Goal: Task Accomplishment & Management: Complete application form

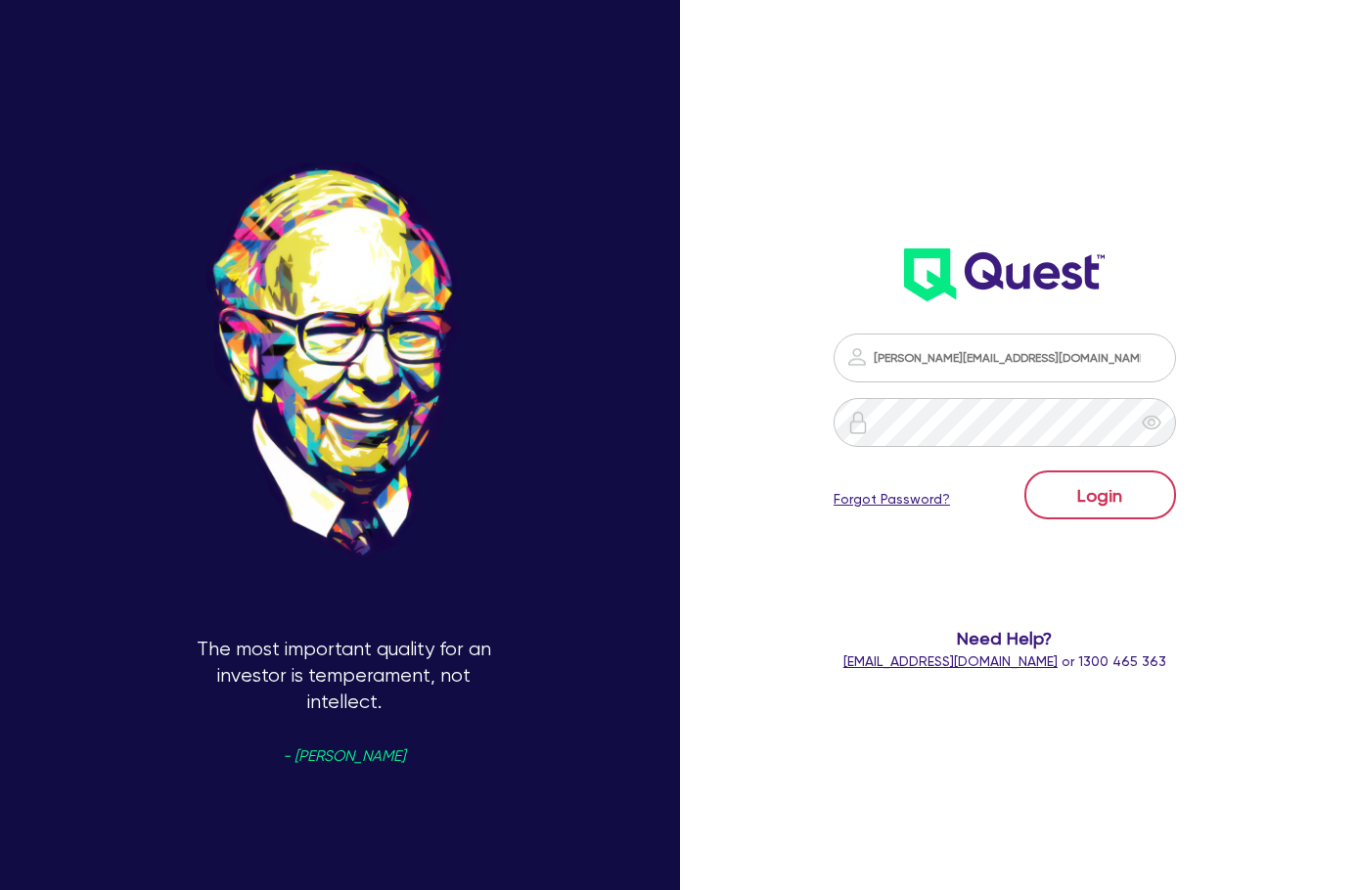
click at [1149, 481] on button "Login" at bounding box center [1100, 495] width 152 height 49
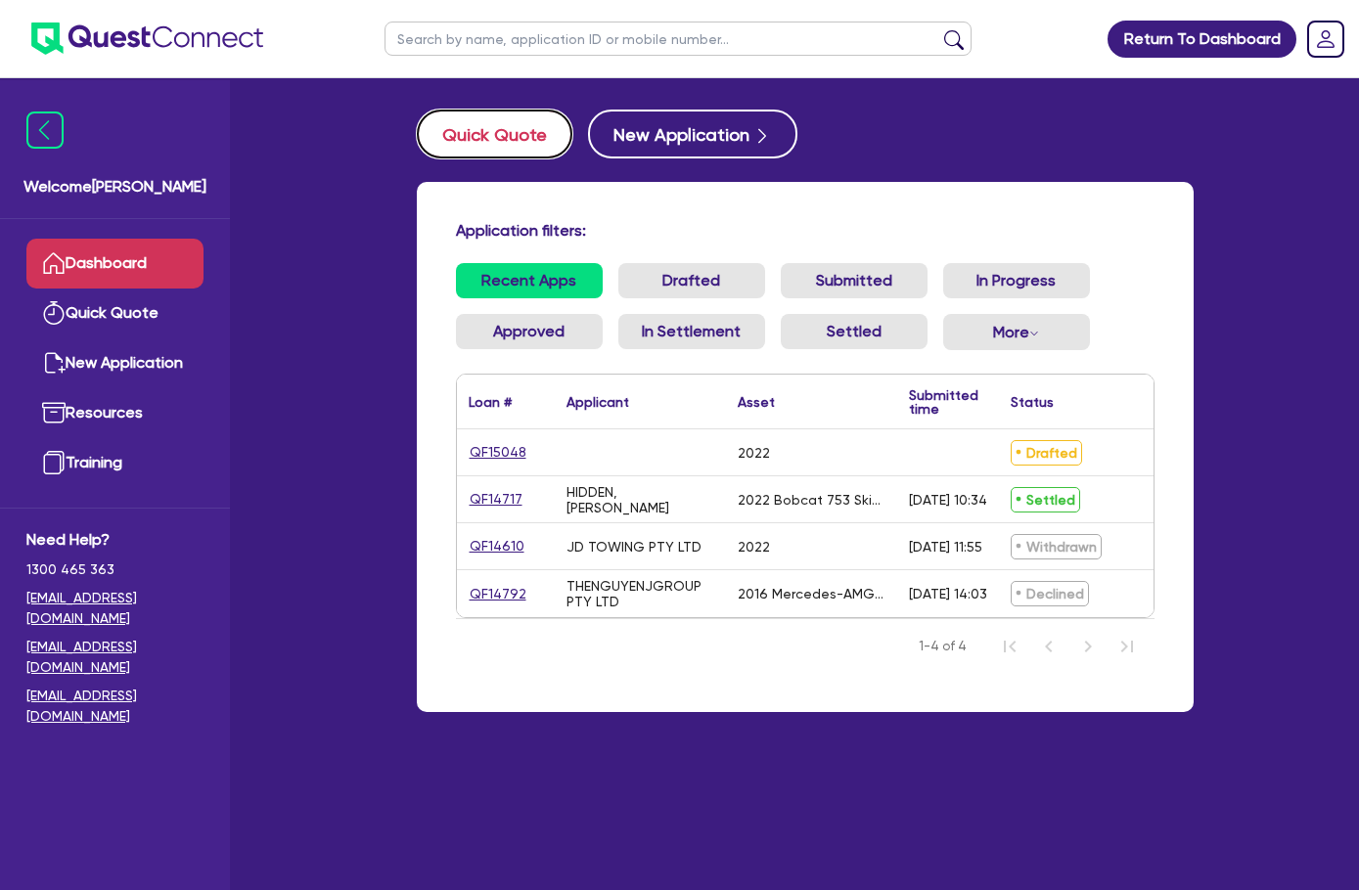
click at [430, 144] on button "Quick Quote" at bounding box center [495, 134] width 156 height 49
select select "Quest Finance - Own Book"
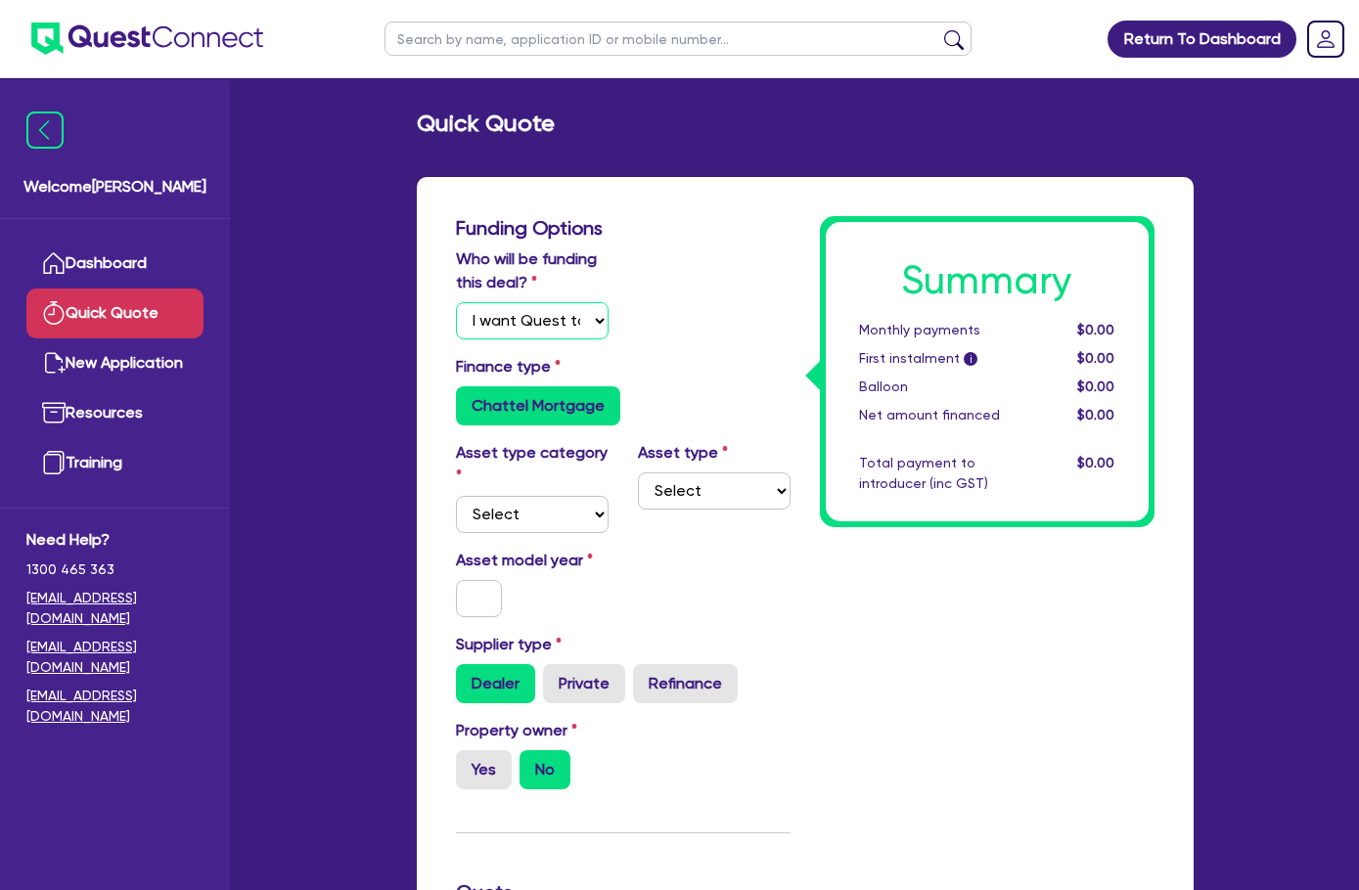
click at [494, 327] on select "Select I will fund 100% I will co-fund with Quest I want Quest to fund 100% Oth…" at bounding box center [532, 320] width 153 height 37
click at [784, 421] on div "Chattel Mortgage" at bounding box center [623, 405] width 335 height 39
click at [456, 496] on select "Select Cars and light trucks Primary assets Secondary assets Tertiary assets" at bounding box center [532, 514] width 153 height 37
select select "PRIMARY_ASSETS"
click at [456, 496] on select "Select Cars and light trucks Primary assets Secondary assets Tertiary assets" at bounding box center [532, 514] width 153 height 37
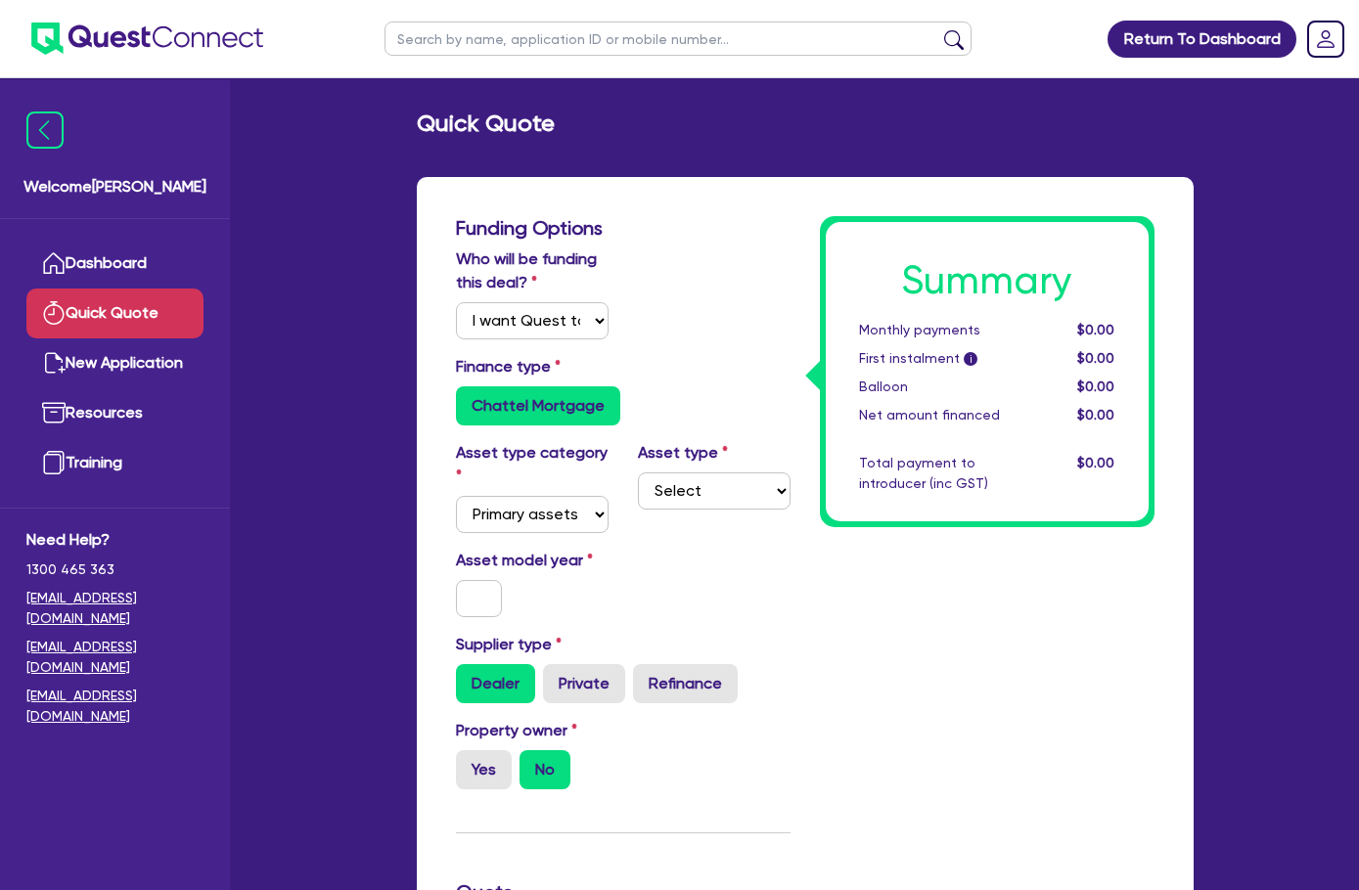
click at [675, 465] on div "Asset type Select Heavy trucks over 4.5 tonne Trailers Bus and coaches Yellow g…" at bounding box center [714, 487] width 182 height 92
click at [674, 477] on select "Select Heavy trucks over 4.5 tonne Trailers Bus and coaches Yellow goods and ex…" at bounding box center [714, 491] width 153 height 37
select select "HEAVY_TRUCKS"
click at [638, 473] on select "Select Heavy trucks over 4.5 tonne Trailers Bus and coaches Yellow goods and ex…" at bounding box center [714, 491] width 153 height 37
click at [456, 580] on input "text" at bounding box center [479, 598] width 47 height 37
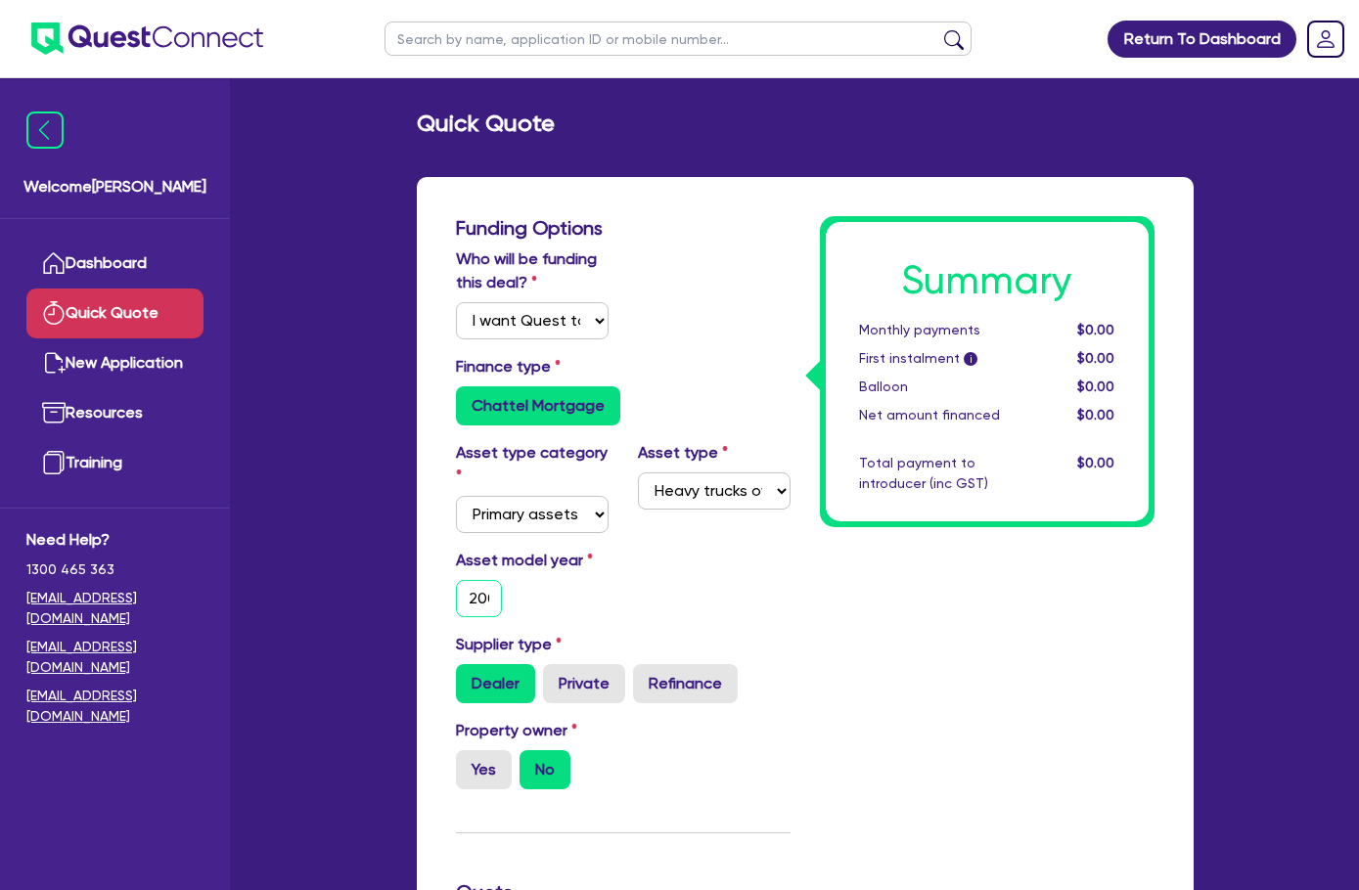
click at [456, 580] on input "2005" at bounding box center [479, 598] width 47 height 37
type input "2006"
click at [681, 664] on div "Dealer Private Refinance" at bounding box center [623, 683] width 335 height 39
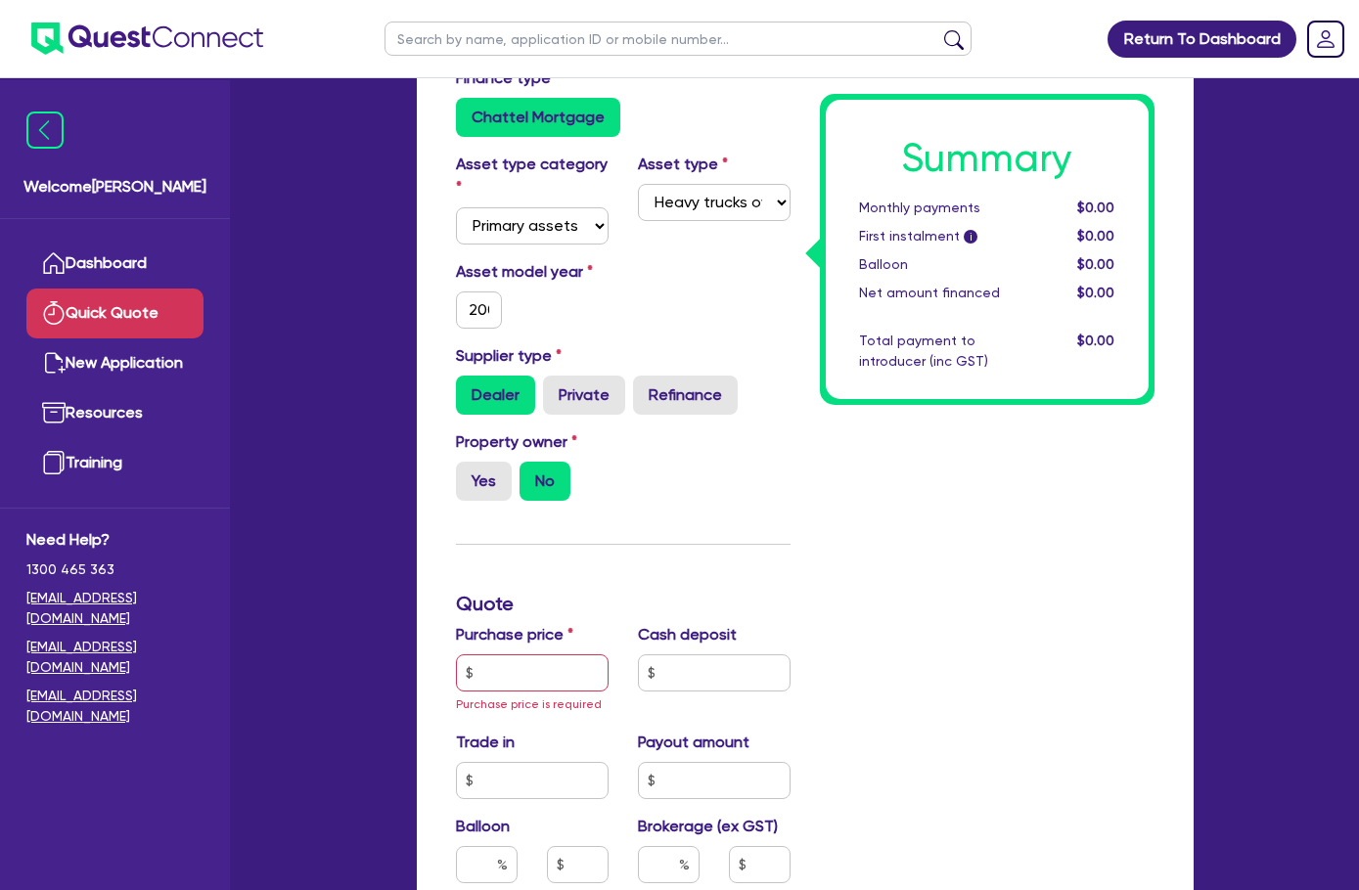
scroll to position [294, 0]
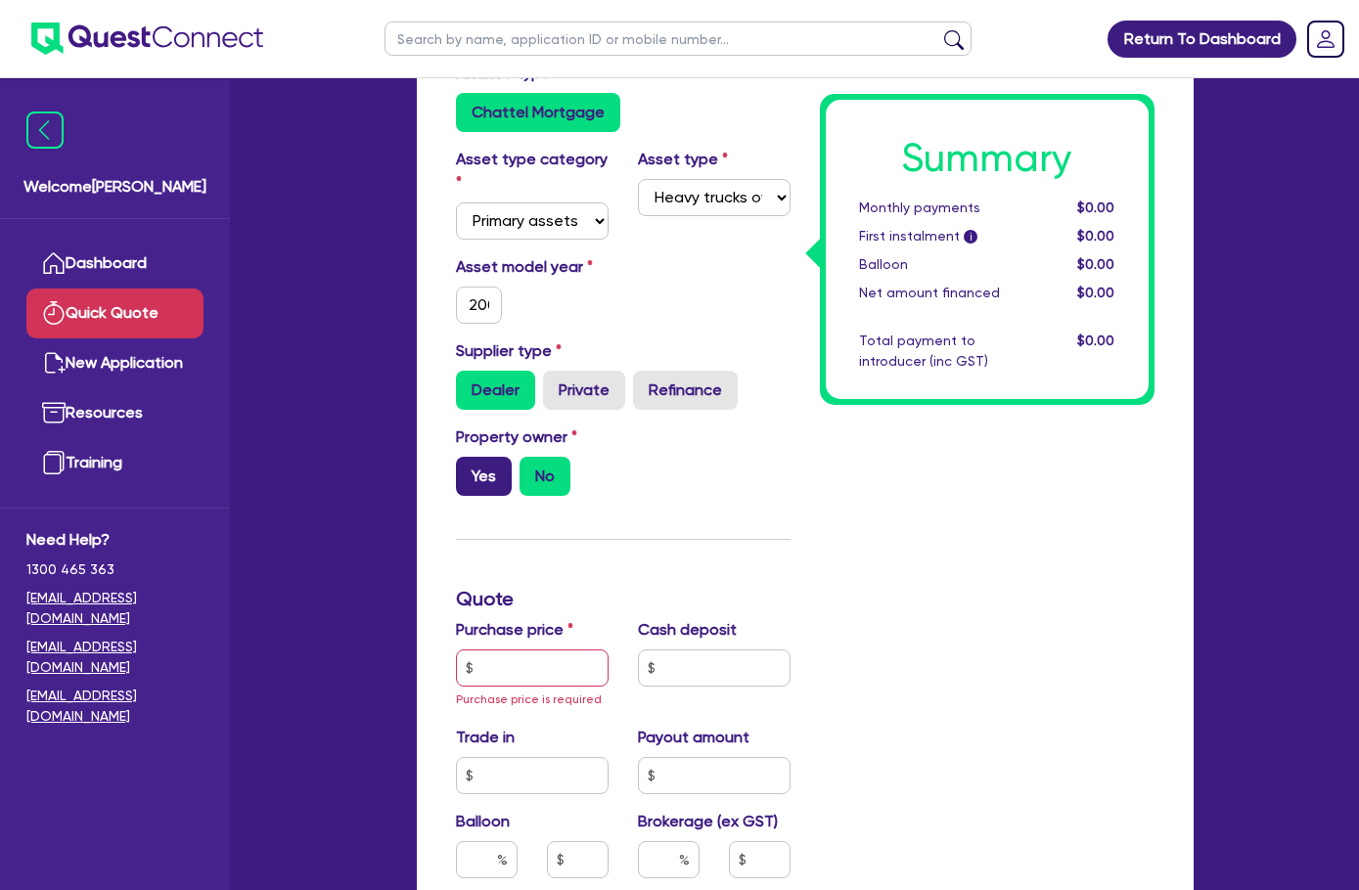
click at [456, 457] on label "Yes" at bounding box center [484, 476] width 56 height 39
click at [456, 457] on input "Yes" at bounding box center [462, 463] width 13 height 13
radio input "true"
click at [456, 650] on input "text" at bounding box center [532, 668] width 153 height 37
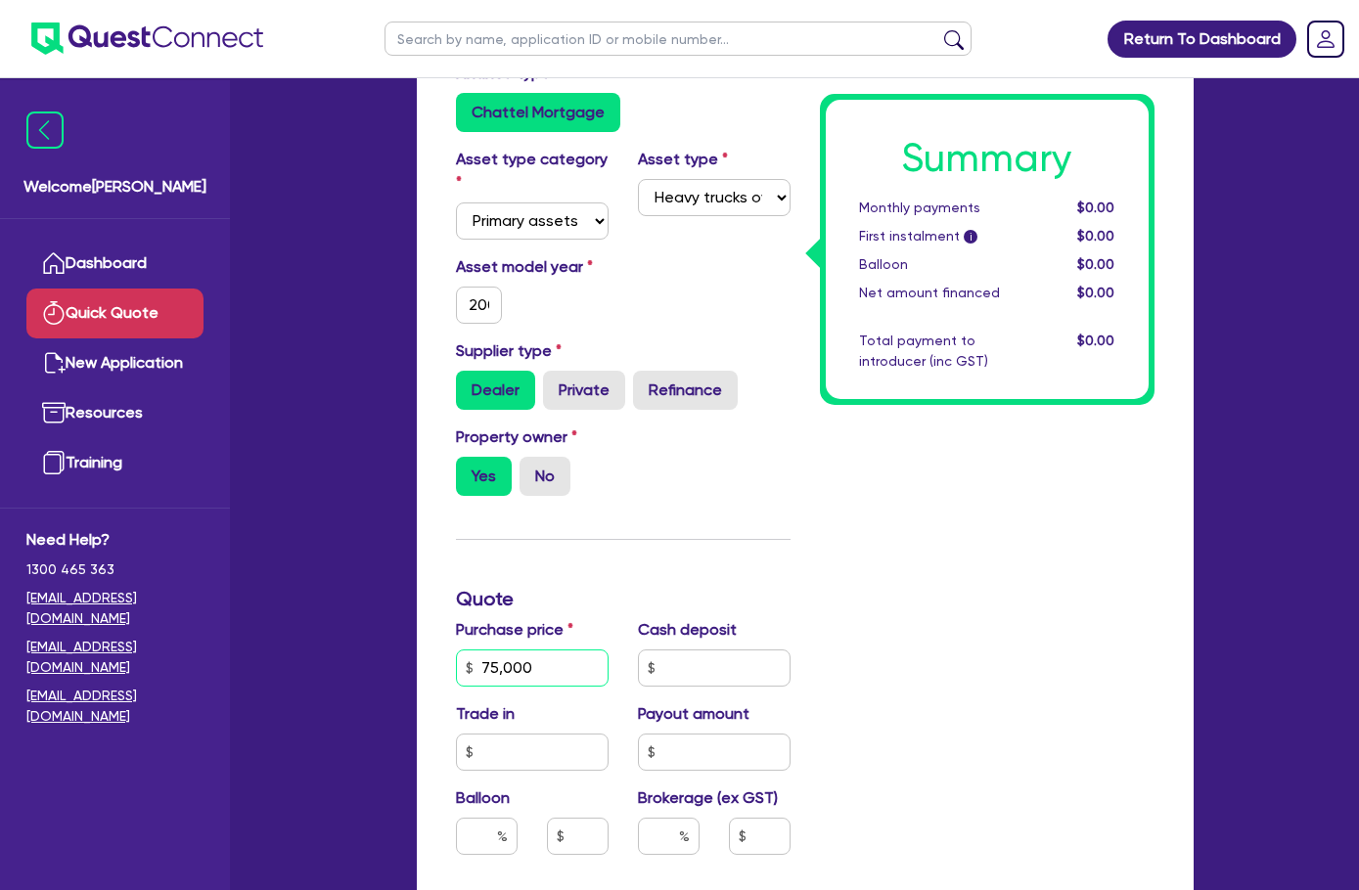
type input "75,000"
type input "0"
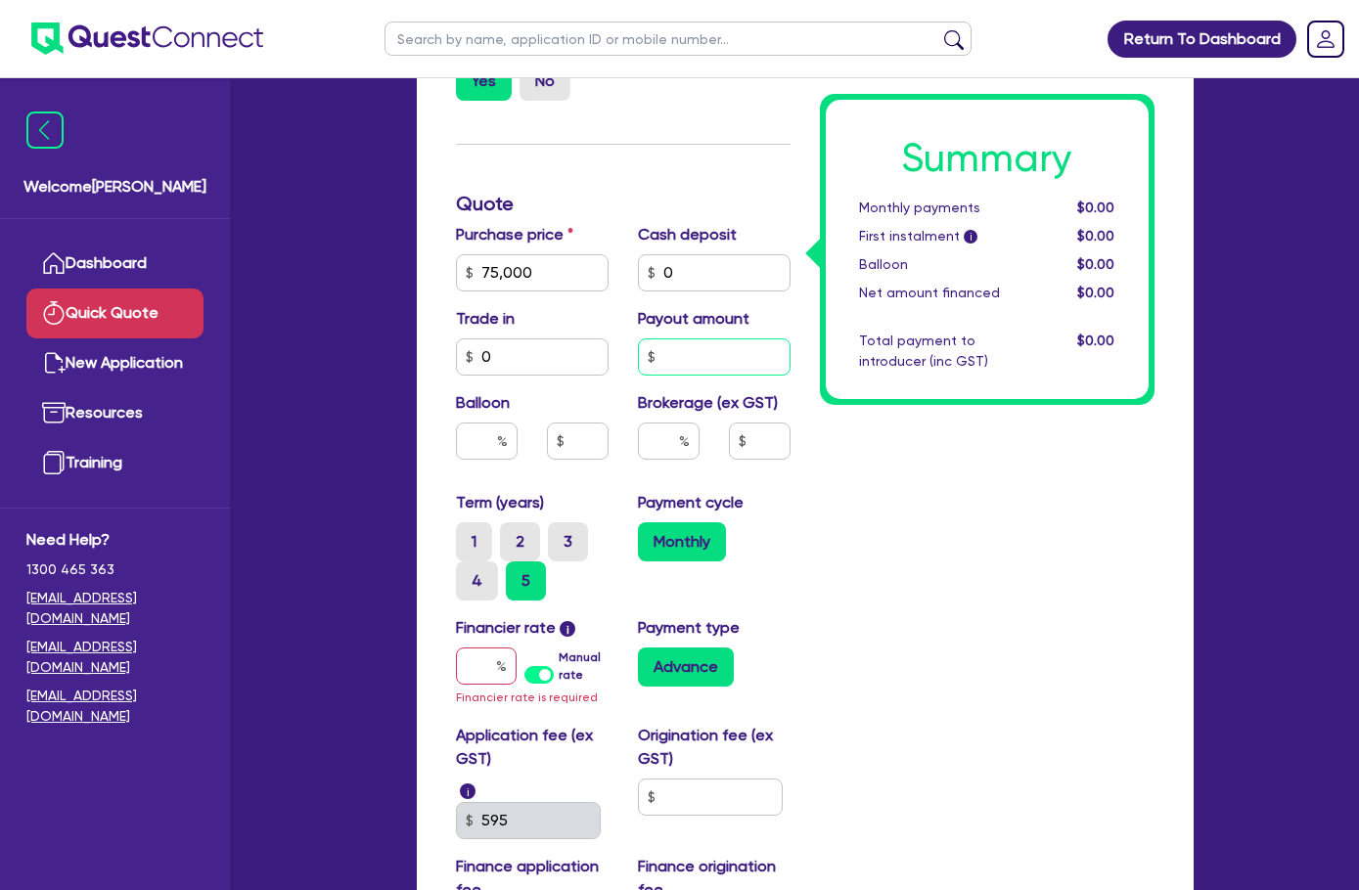
scroll to position [783, 0]
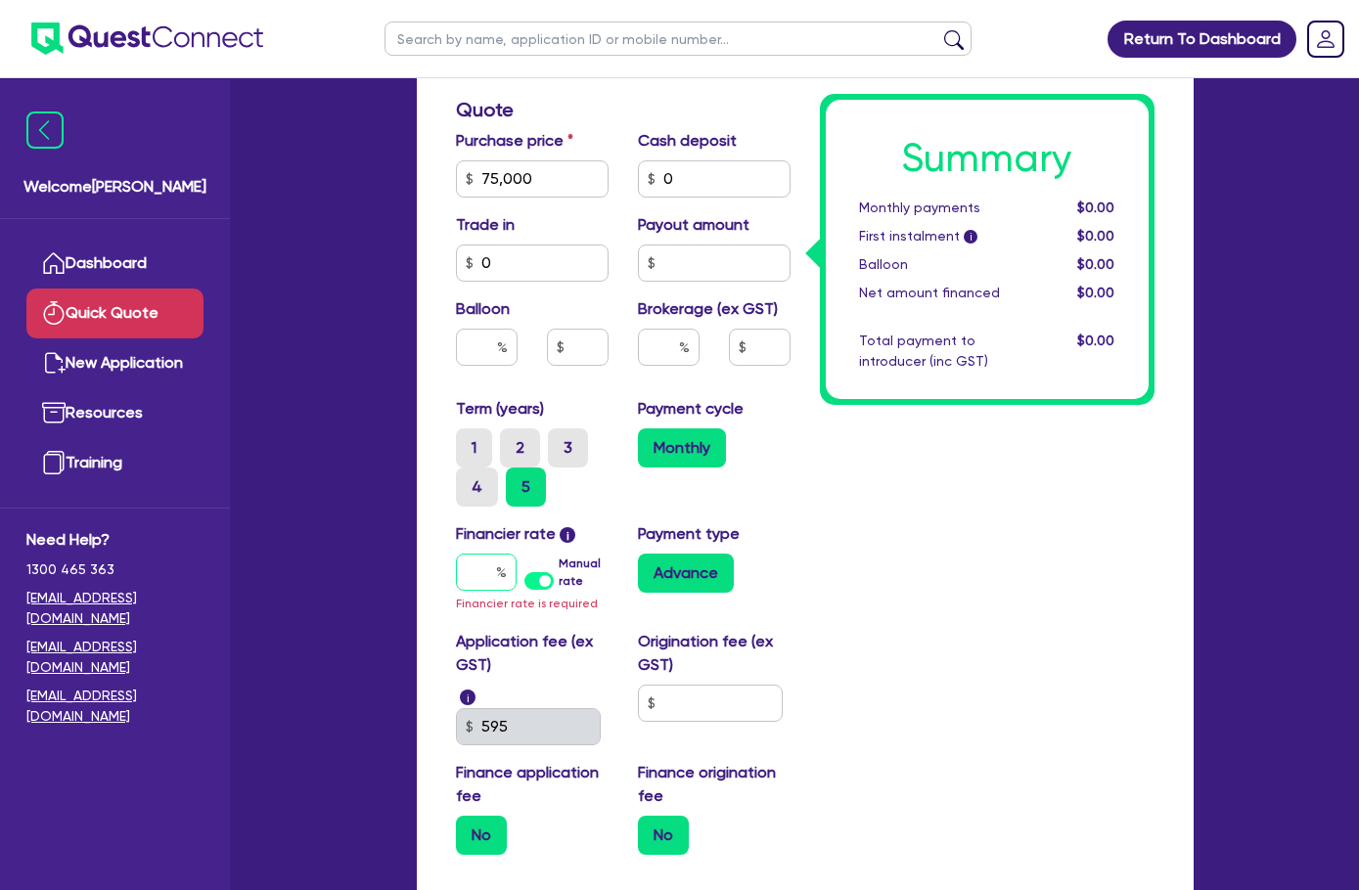
click at [456, 554] on input "text" at bounding box center [486, 572] width 61 height 37
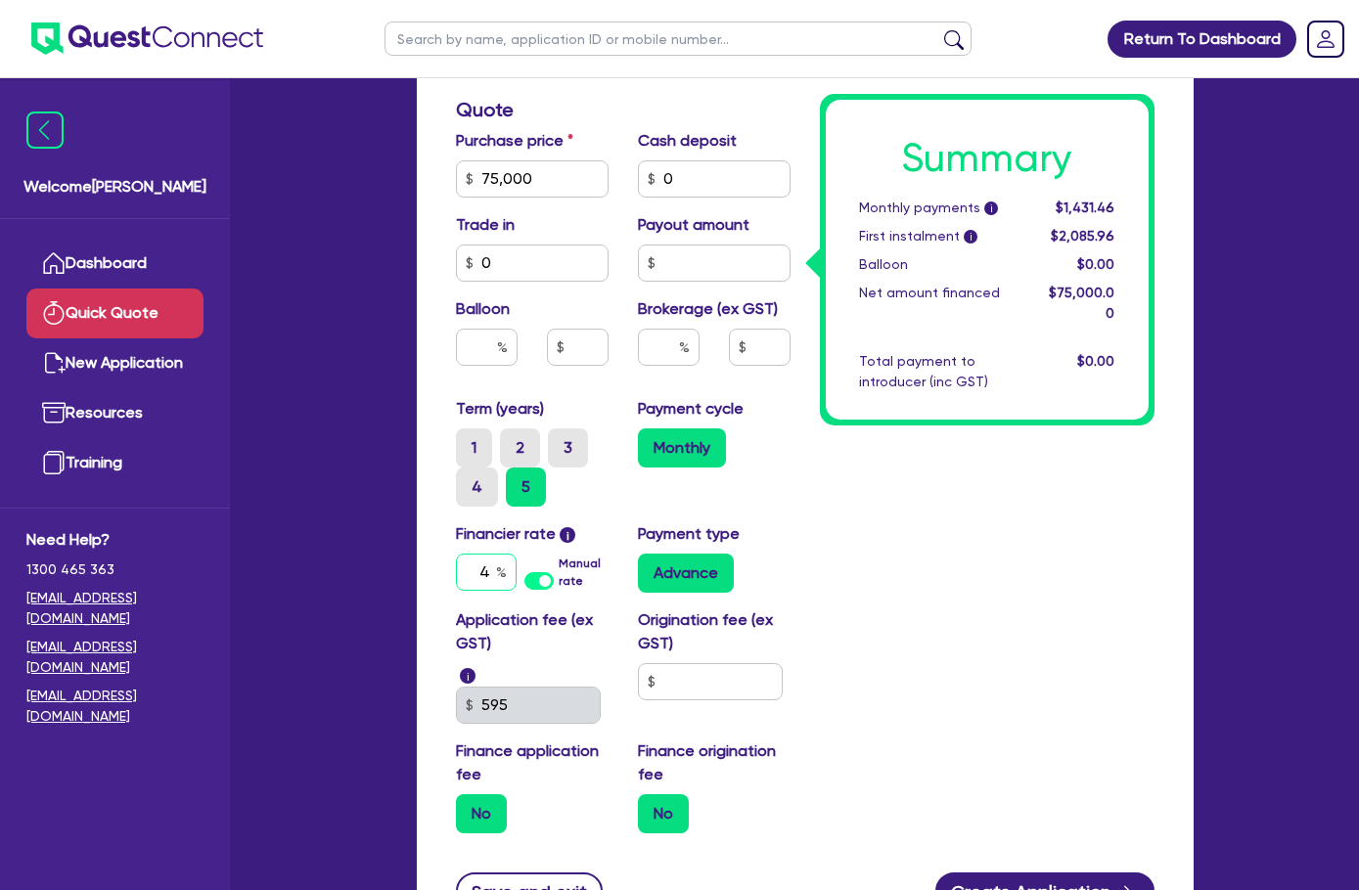
type input "4"
click at [793, 558] on div "Payment type Advance" at bounding box center [714, 557] width 182 height 70
click at [638, 554] on label "Advance" at bounding box center [686, 573] width 96 height 39
click at [638, 554] on input "Advance" at bounding box center [644, 560] width 13 height 13
click at [638, 663] on input "text" at bounding box center [710, 681] width 145 height 37
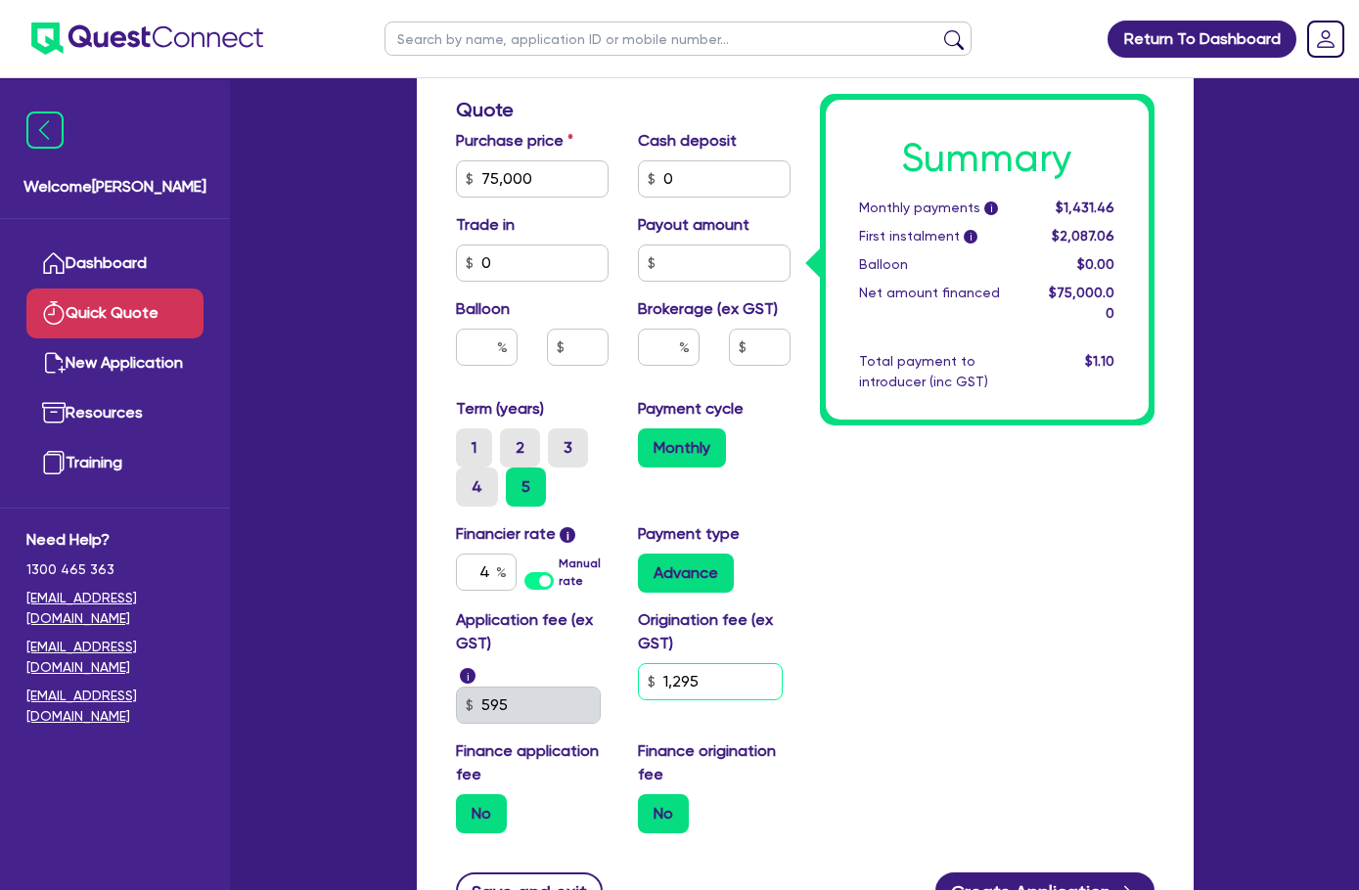
type input "1,295"
click at [757, 873] on div "Save and exit Create Application" at bounding box center [805, 891] width 728 height 37
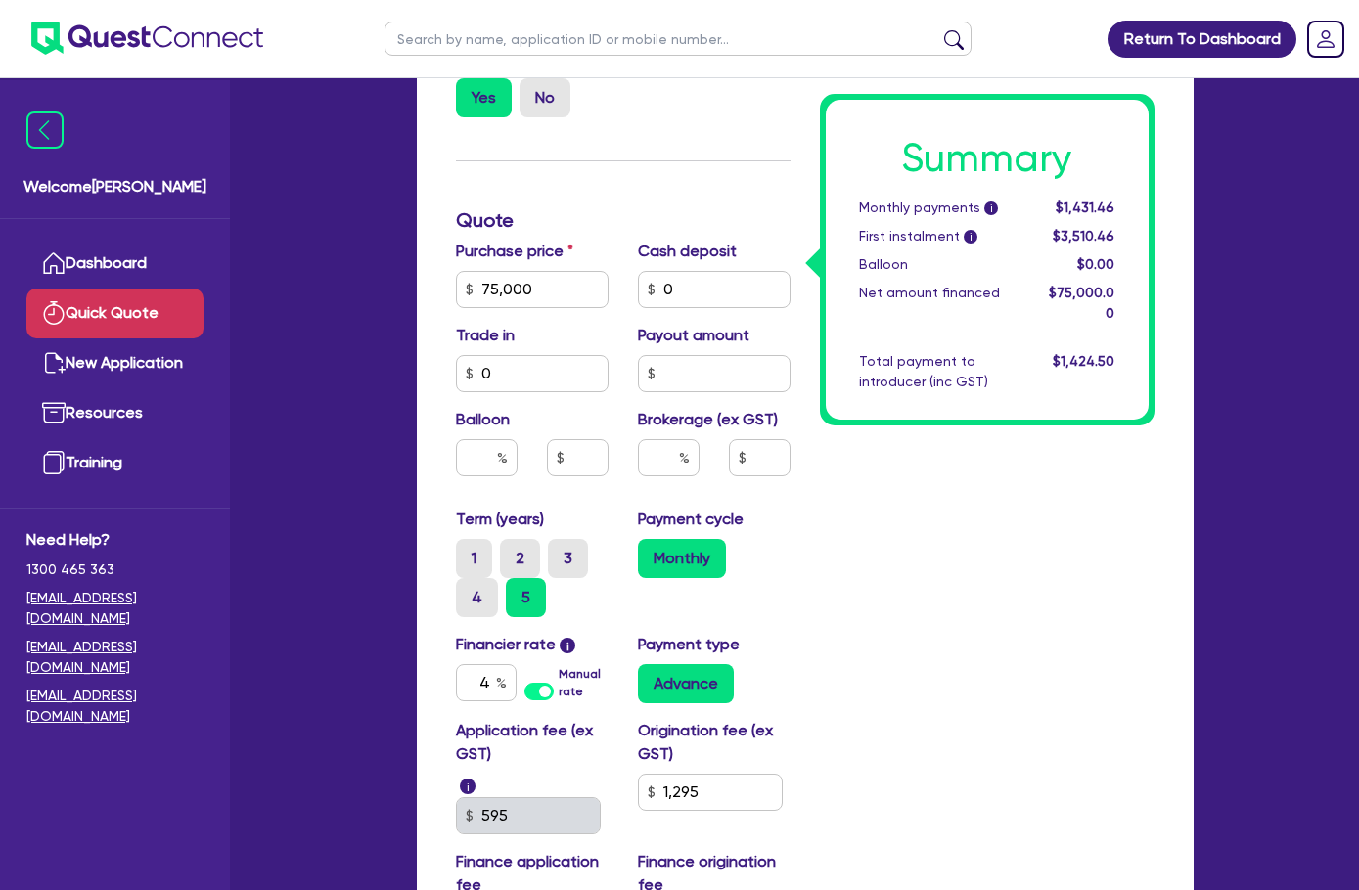
scroll to position [671, 0]
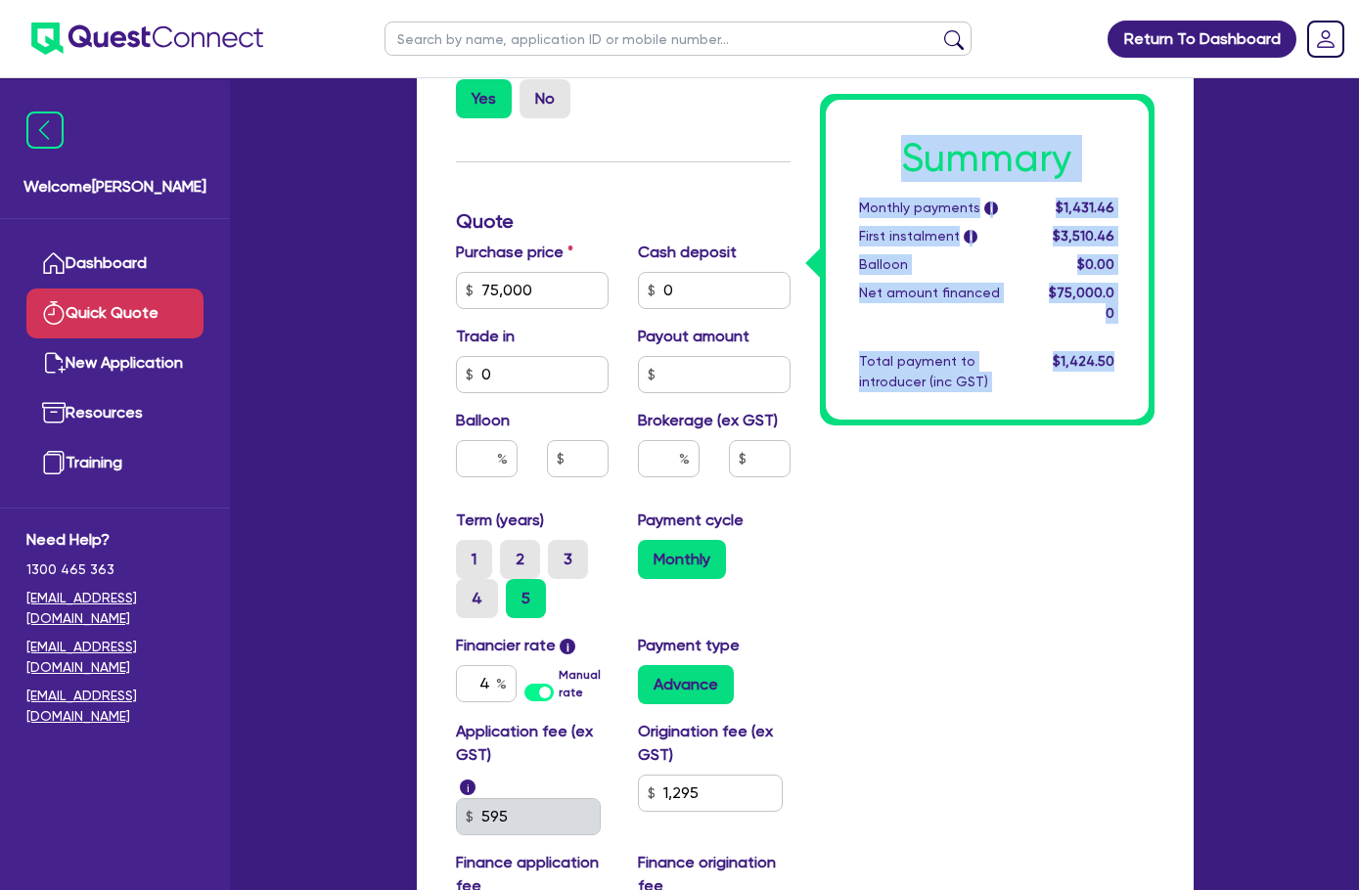
drag, startPoint x: 1013, startPoint y: 155, endPoint x: 1316, endPoint y: 408, distance: 395.2
click at [1208, 408] on div "Funding Options Who will be funding this deal? Select I will fund 100% I will c…" at bounding box center [805, 295] width 806 height 1578
click at [1149, 343] on div "Summary Monthly payments i $1,431.46 First instalment i $3,510.46 Balloon $0.00…" at bounding box center [987, 260] width 323 height 320
drag, startPoint x: 1184, startPoint y: 298, endPoint x: 952, endPoint y: 166, distance: 266.9
click at [952, 166] on div "Summary Monthly payments i $1,431.46 First instalment i $3,510.46 Balloon $0.00…" at bounding box center [987, 260] width 323 height 320
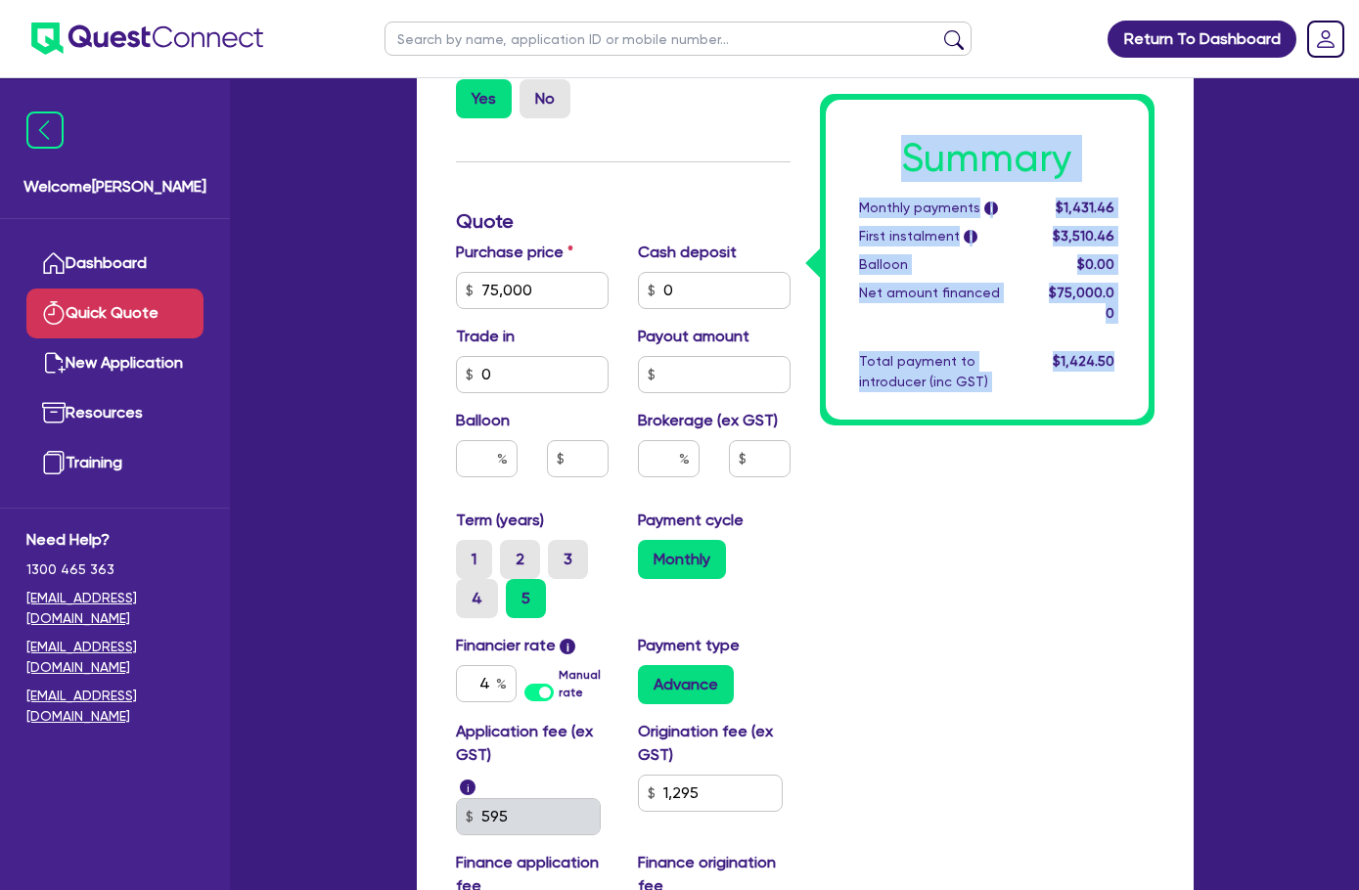
click at [965, 162] on h1 "Summary" at bounding box center [987, 158] width 256 height 47
drag, startPoint x: 966, startPoint y: 152, endPoint x: 1259, endPoint y: 354, distance: 356.6
click at [1149, 354] on div "Summary Monthly payments i $1,431.46 First instalment i $3,510.46 Balloon $0.00…" at bounding box center [987, 260] width 323 height 320
click at [1129, 354] on div "$1,424.50" at bounding box center [1081, 371] width 95 height 41
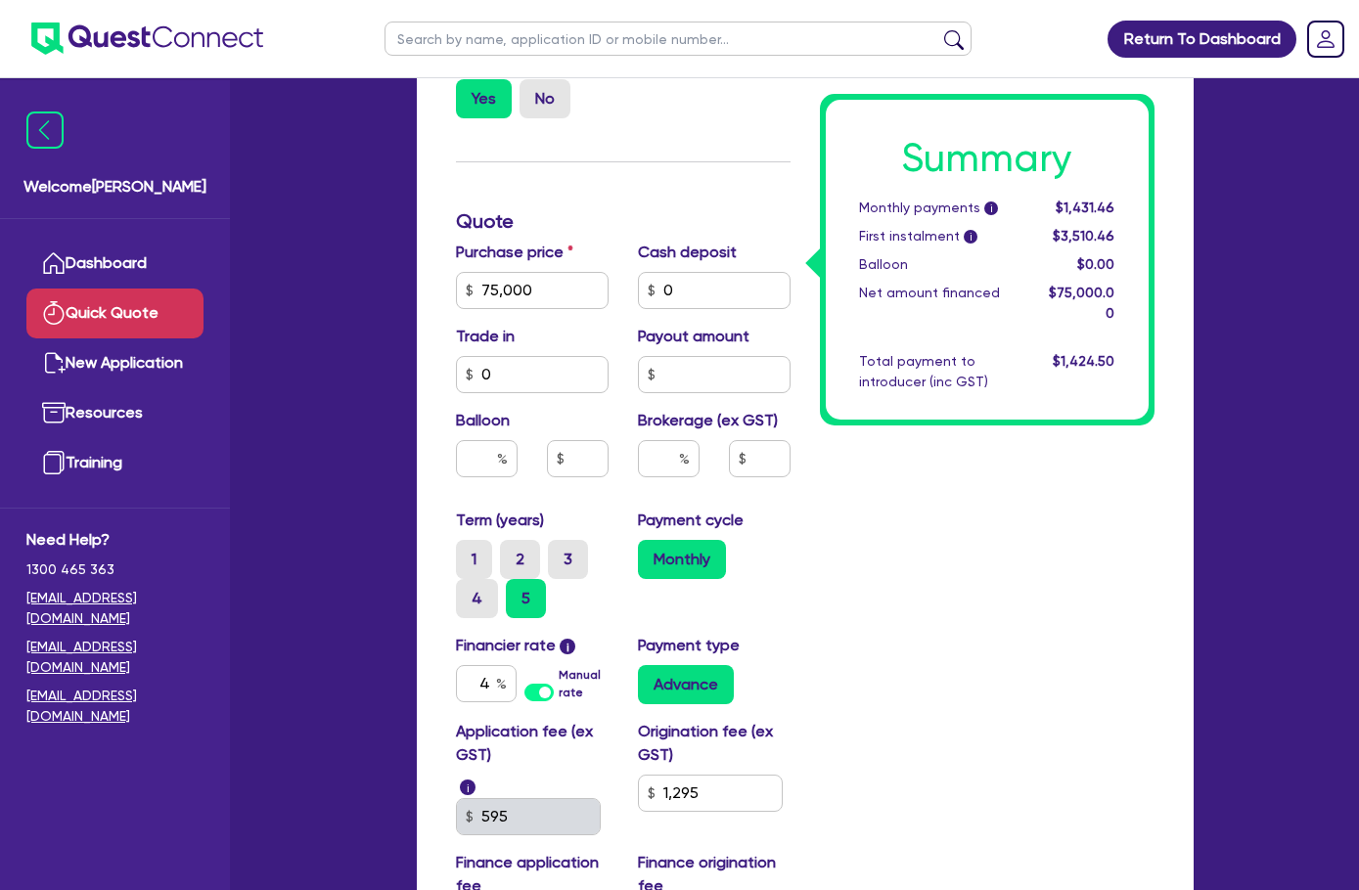
click at [954, 635] on div "Summary Monthly payments i $1,431.46 First instalment i $3,510.46 Balloon $0.00…" at bounding box center [987, 253] width 364 height 1416
drag, startPoint x: 367, startPoint y: 656, endPoint x: 412, endPoint y: 662, distance: 45.4
click at [456, 665] on input "4" at bounding box center [486, 683] width 61 height 37
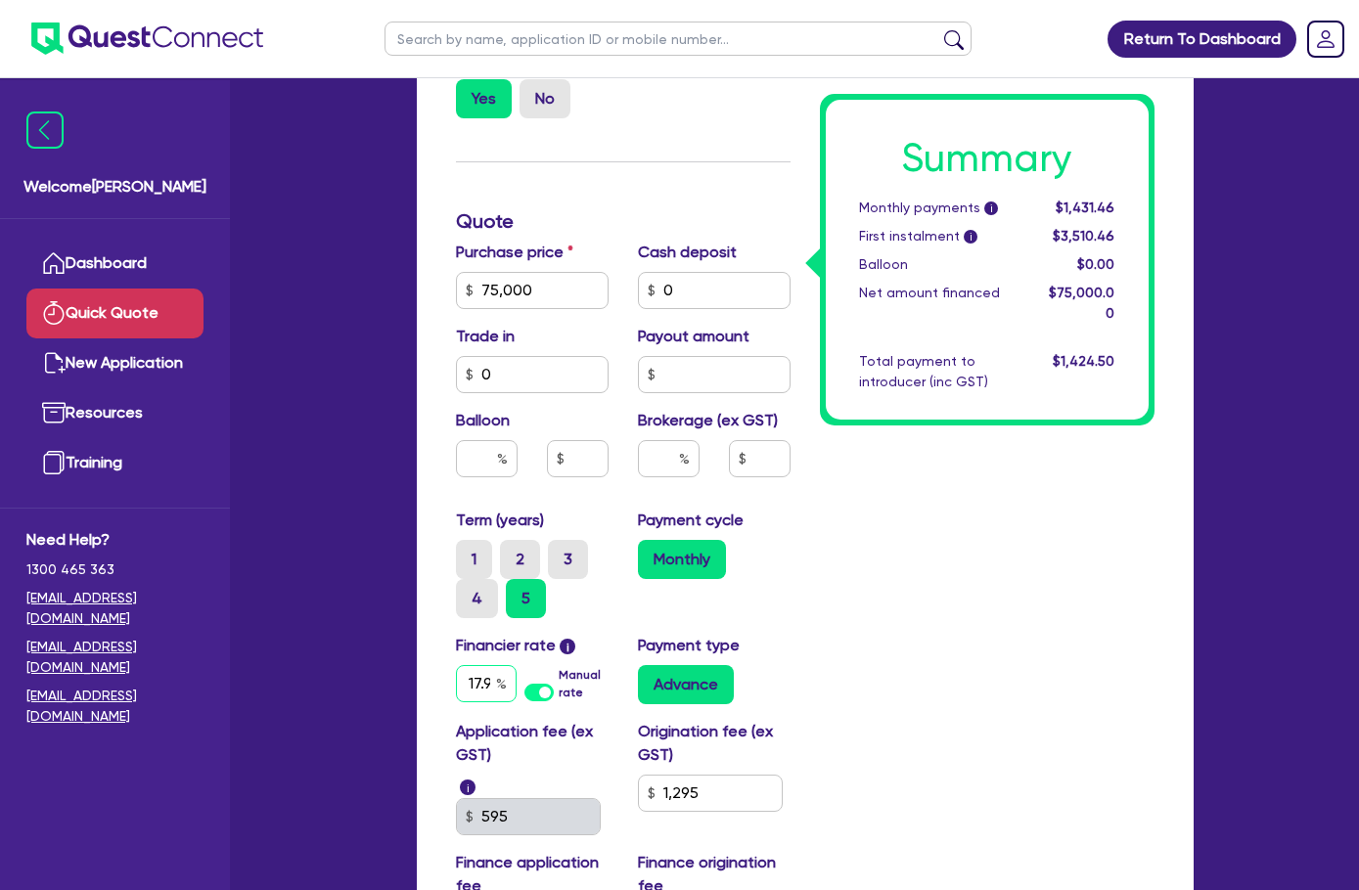
type input "17.95"
click at [840, 644] on div "Summary Monthly payments i $1,431.46 First instalment i $3,510.46 Balloon $0.00…" at bounding box center [987, 253] width 364 height 1416
click at [441, 741] on div "Application fee (ex GST) i 595 Origination fee (ex GST) 1,295 Finance applicati…" at bounding box center [623, 840] width 364 height 241
click at [638, 440] on input "text" at bounding box center [669, 458] width 62 height 37
type input "4"
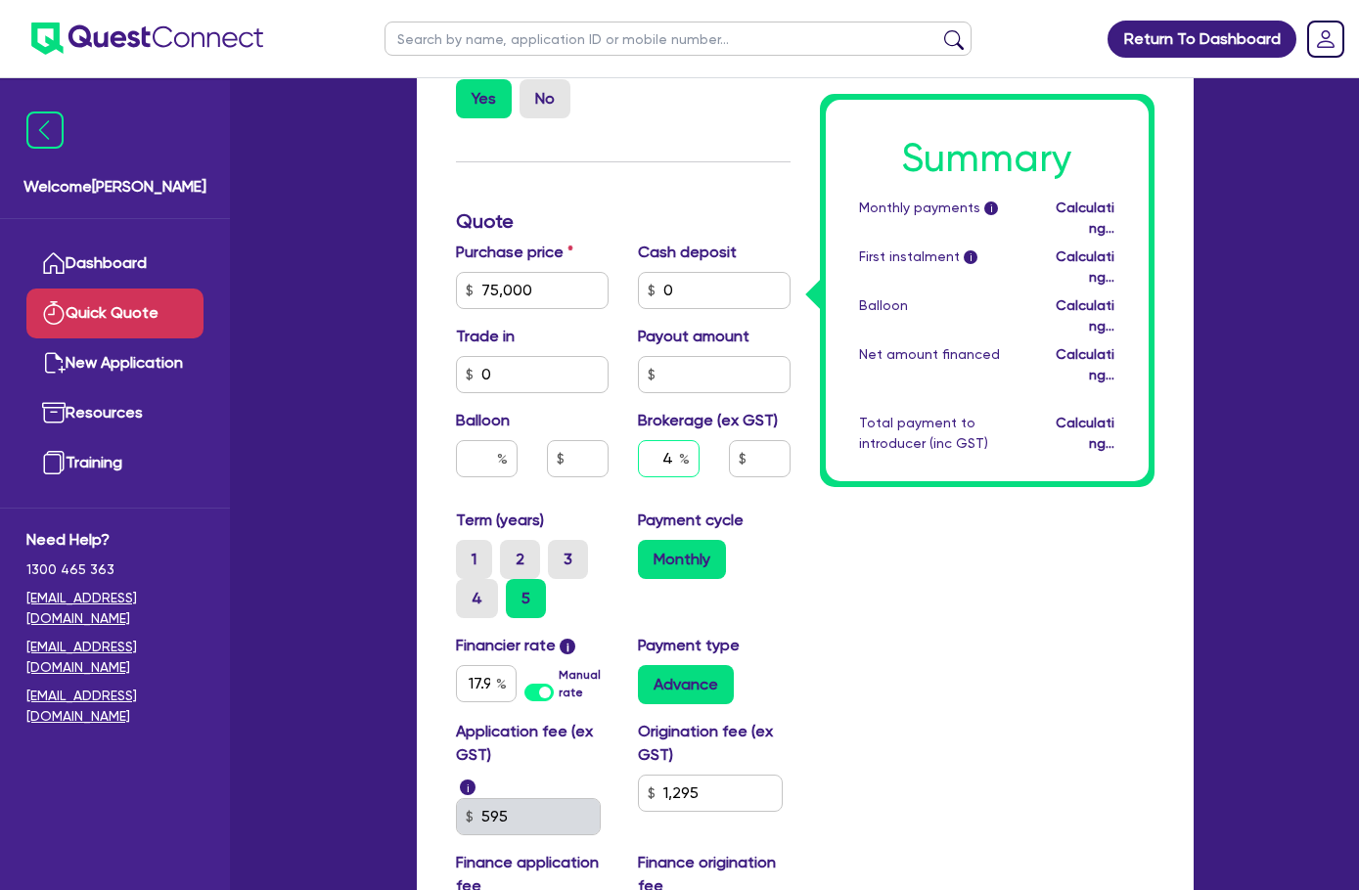
type input "3,000"
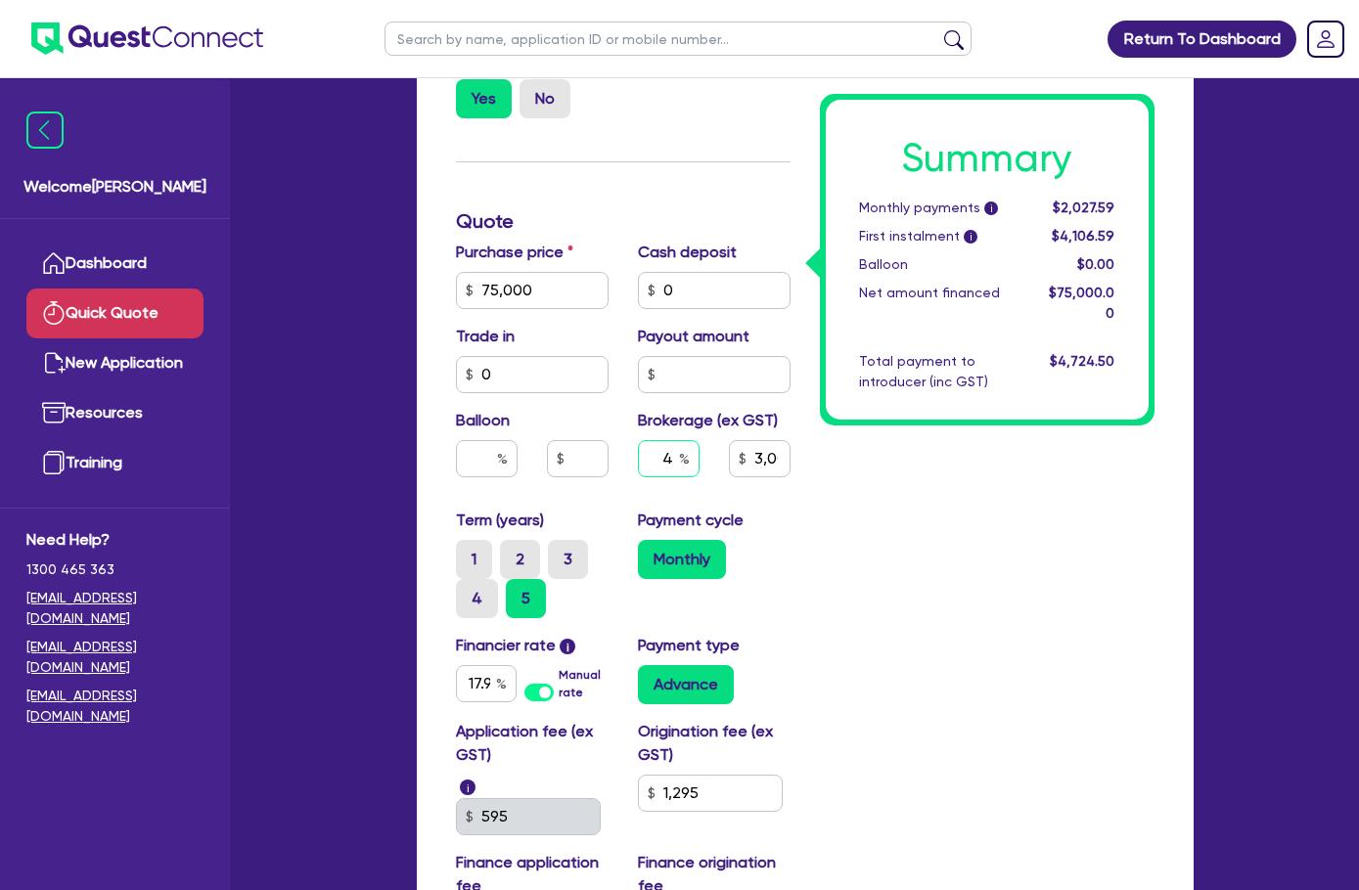
type input "4"
click at [975, 688] on div "Summary Monthly payments i $2,027.59 First instalment i $4,106.59 Balloon $0.00…" at bounding box center [987, 253] width 364 height 1416
click at [441, 740] on div "Application fee (ex GST) i 595 Origination fee (ex GST) 1,295 Finance applicati…" at bounding box center [623, 840] width 364 height 241
type input "3,000"
type input "9"
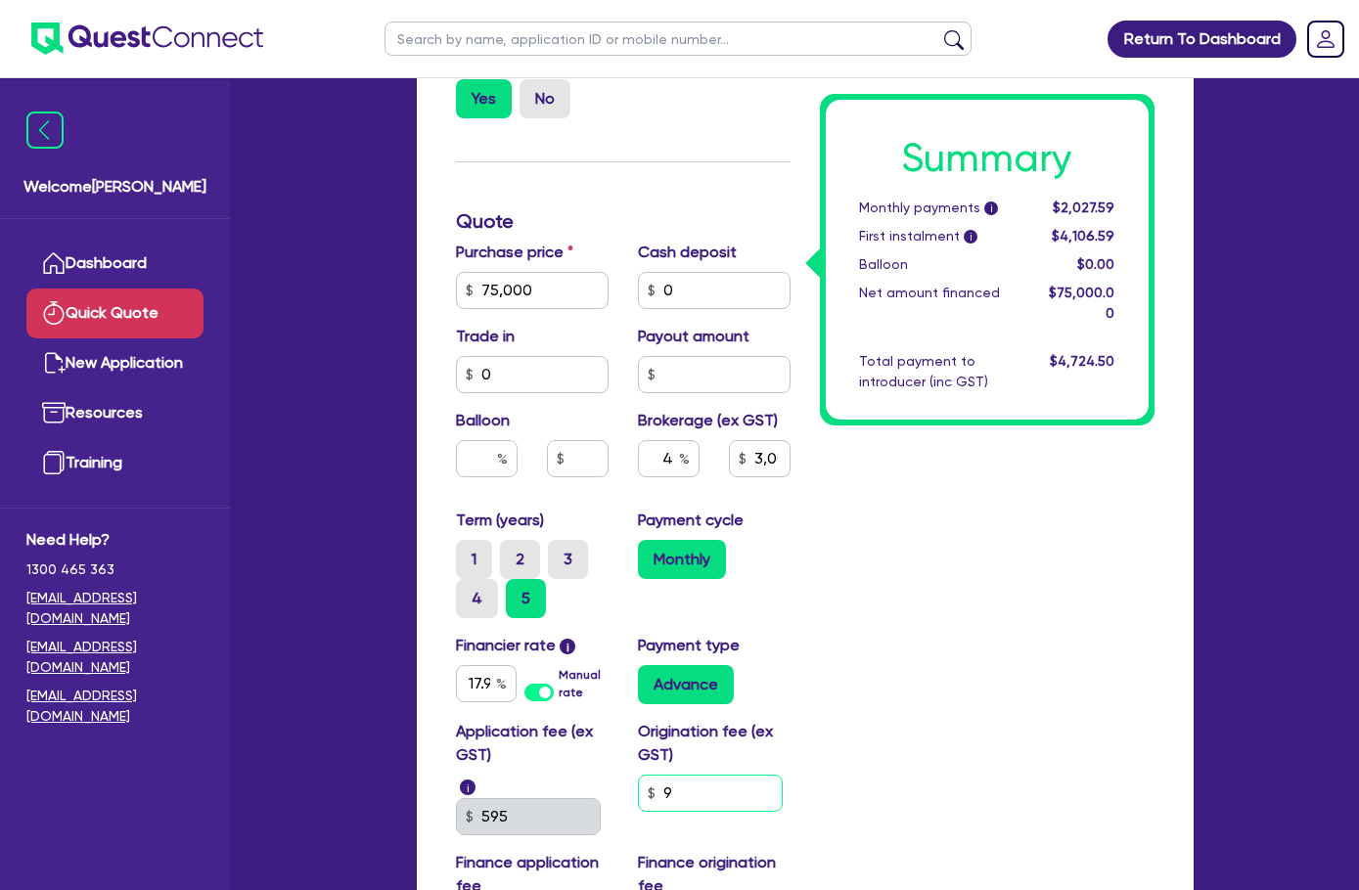
type input "3,000"
type input "99"
type input "3,000"
type input "990"
click at [980, 658] on div "Summary Monthly payments i $2,027.59 First instalment i $3,771.09 Balloon $0.00…" at bounding box center [987, 253] width 364 height 1416
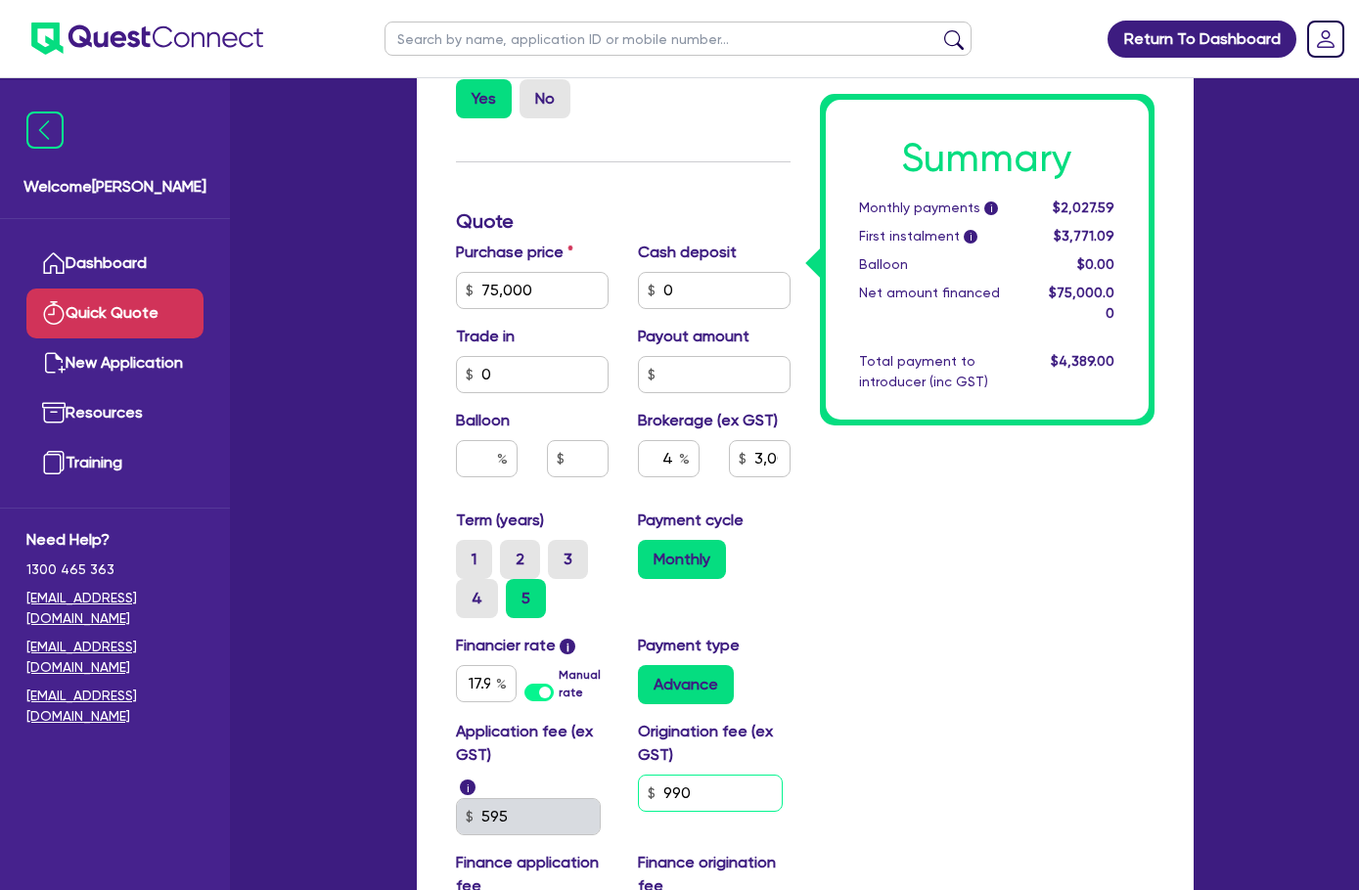
click at [480, 741] on div "Application fee (ex GST) i 595 Origination fee (ex GST) 990 Finance application…" at bounding box center [623, 840] width 364 height 241
type input "3,000"
type input "1"
type input "3,000"
type input "11"
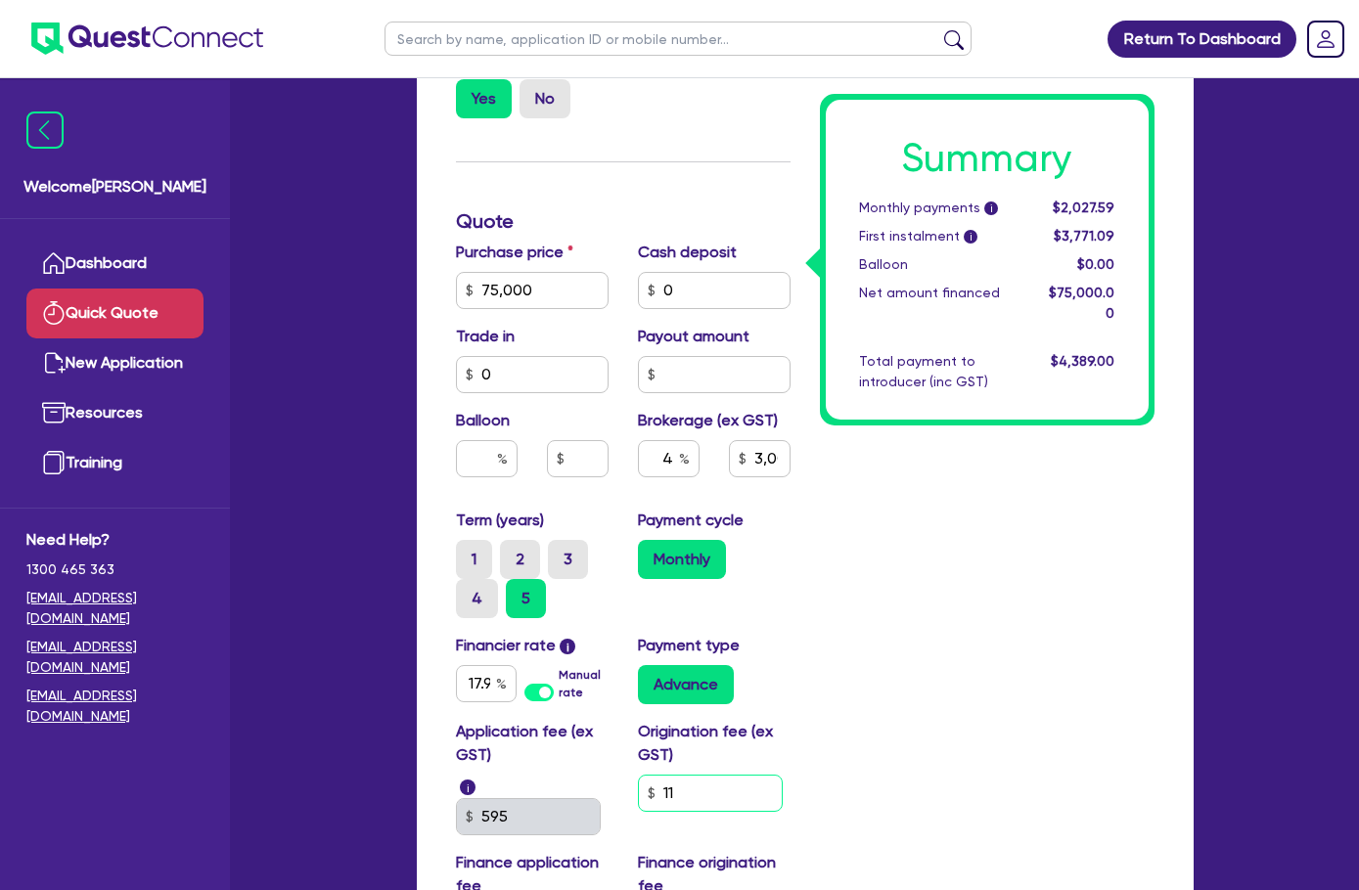
type input "3,000"
type input "119"
type input "3,000"
type input "1,195"
click at [1015, 751] on div "Summary Monthly payments i $2,027.59 First instalment i $3,771.09 Balloon $0.00…" at bounding box center [987, 253] width 364 height 1416
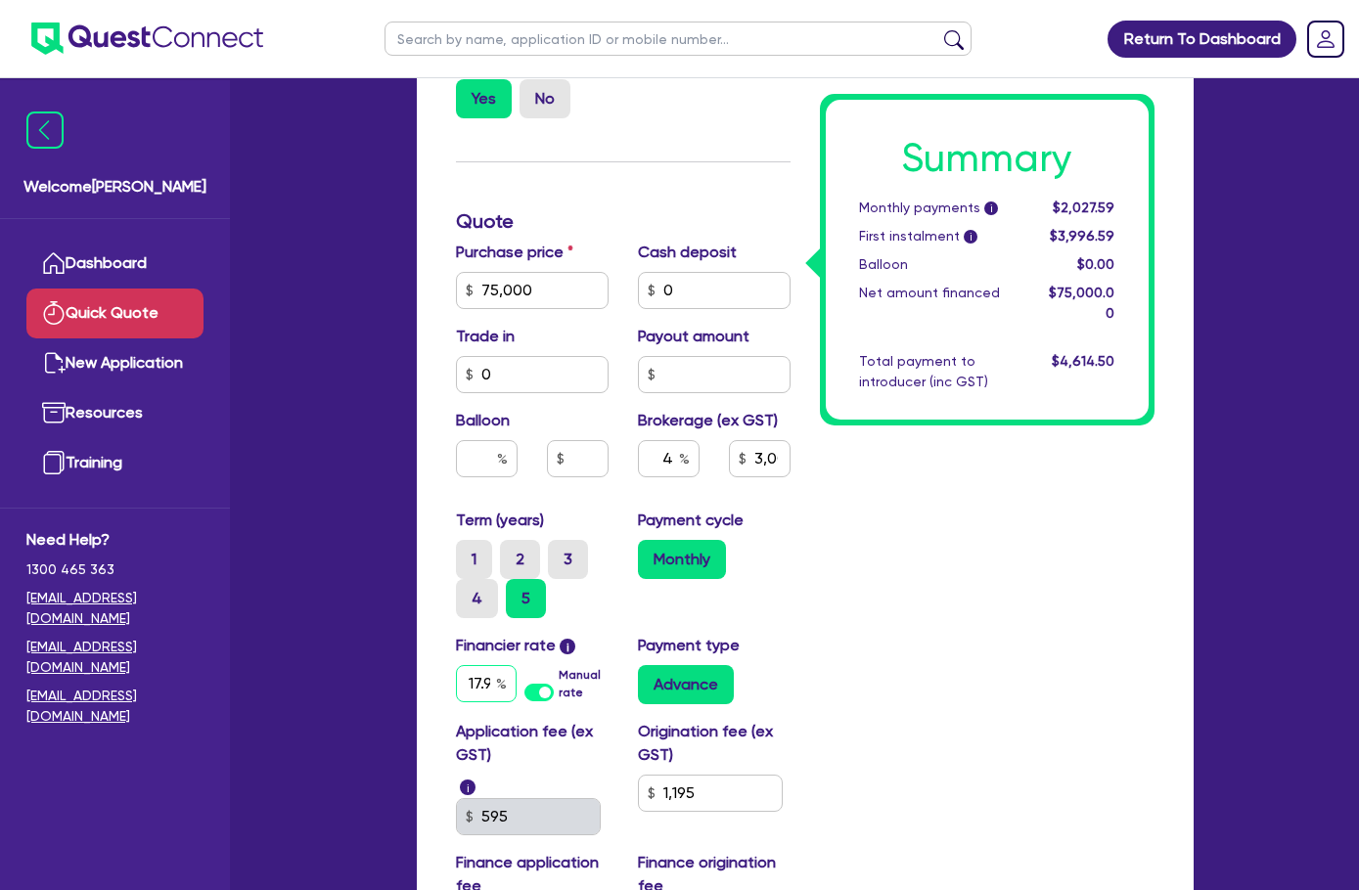
click at [456, 665] on input "17.95" at bounding box center [486, 683] width 61 height 37
drag, startPoint x: 376, startPoint y: 662, endPoint x: 491, endPoint y: 672, distance: 115.9
click at [486, 669] on div "17.95 Manual rate" at bounding box center [532, 683] width 153 height 37
type input "3,000"
type input "16"
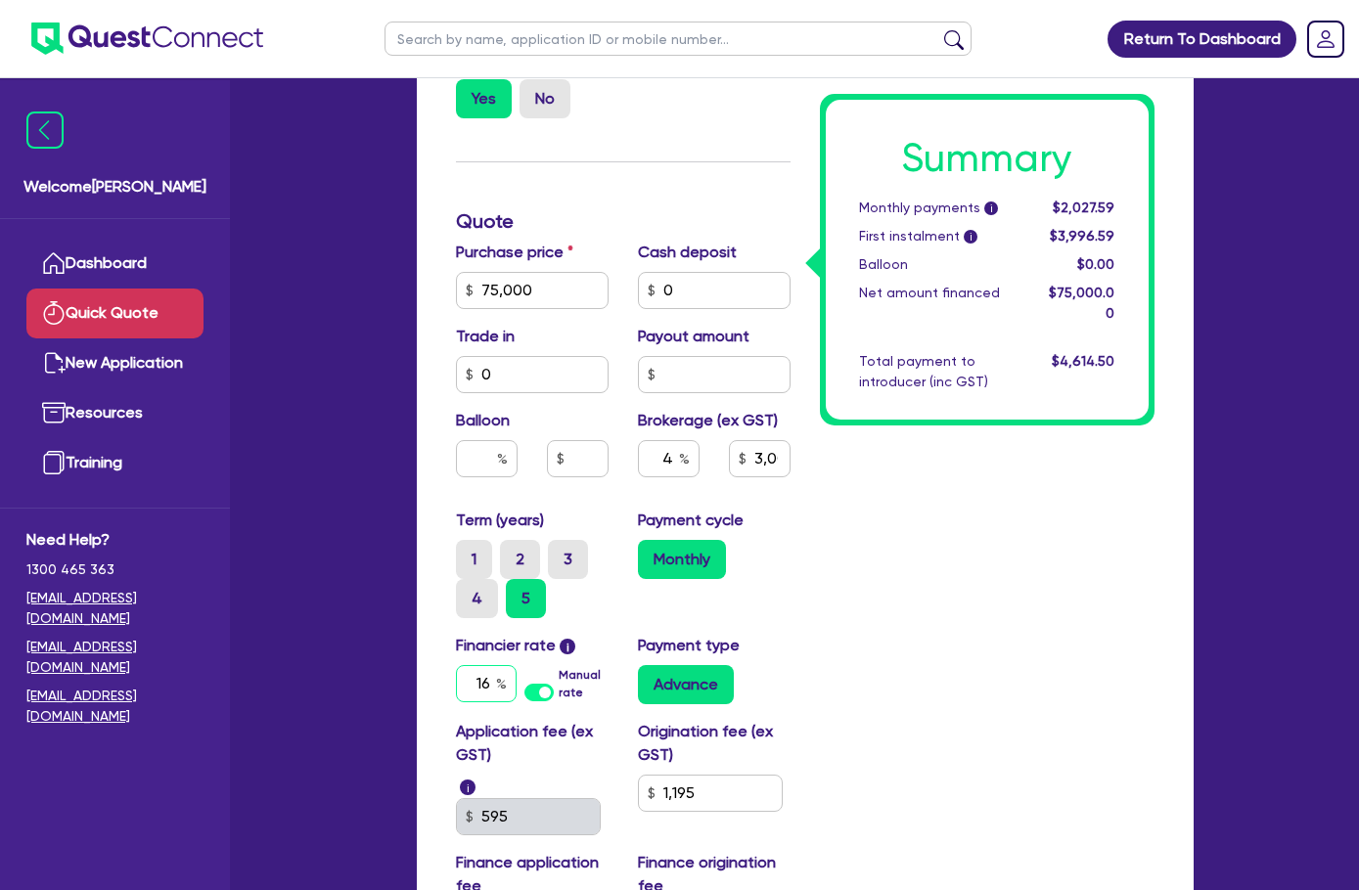
type input "3,000"
type input "16."
type input "3,000"
type input "16.9"
type input "3,000"
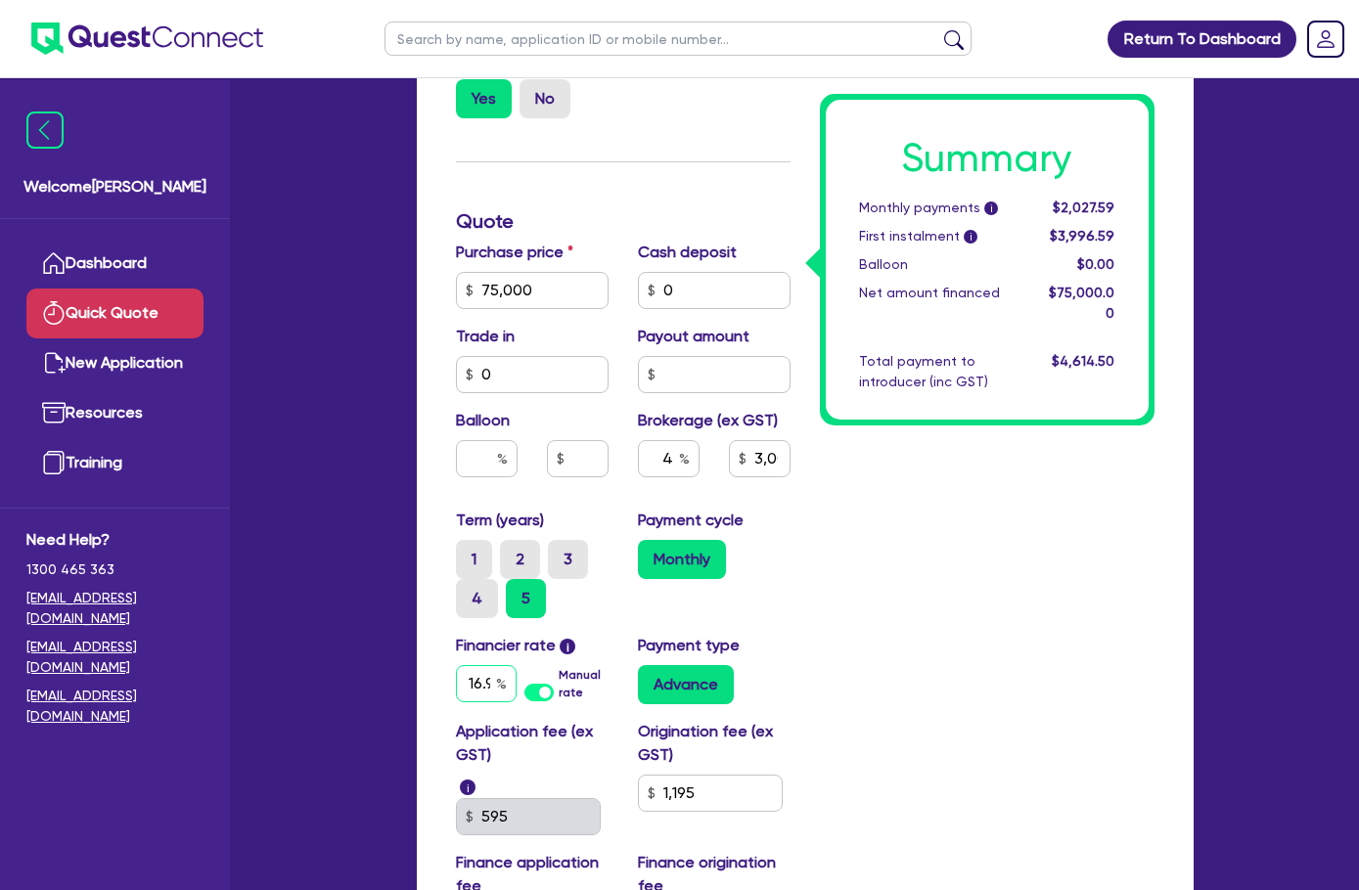
type input "16.99"
type input "3,000"
click at [903, 659] on div "Summary Monthly payments i $2,027.59 First instalment i $3,996.59 Balloon $0.00…" at bounding box center [987, 253] width 364 height 1416
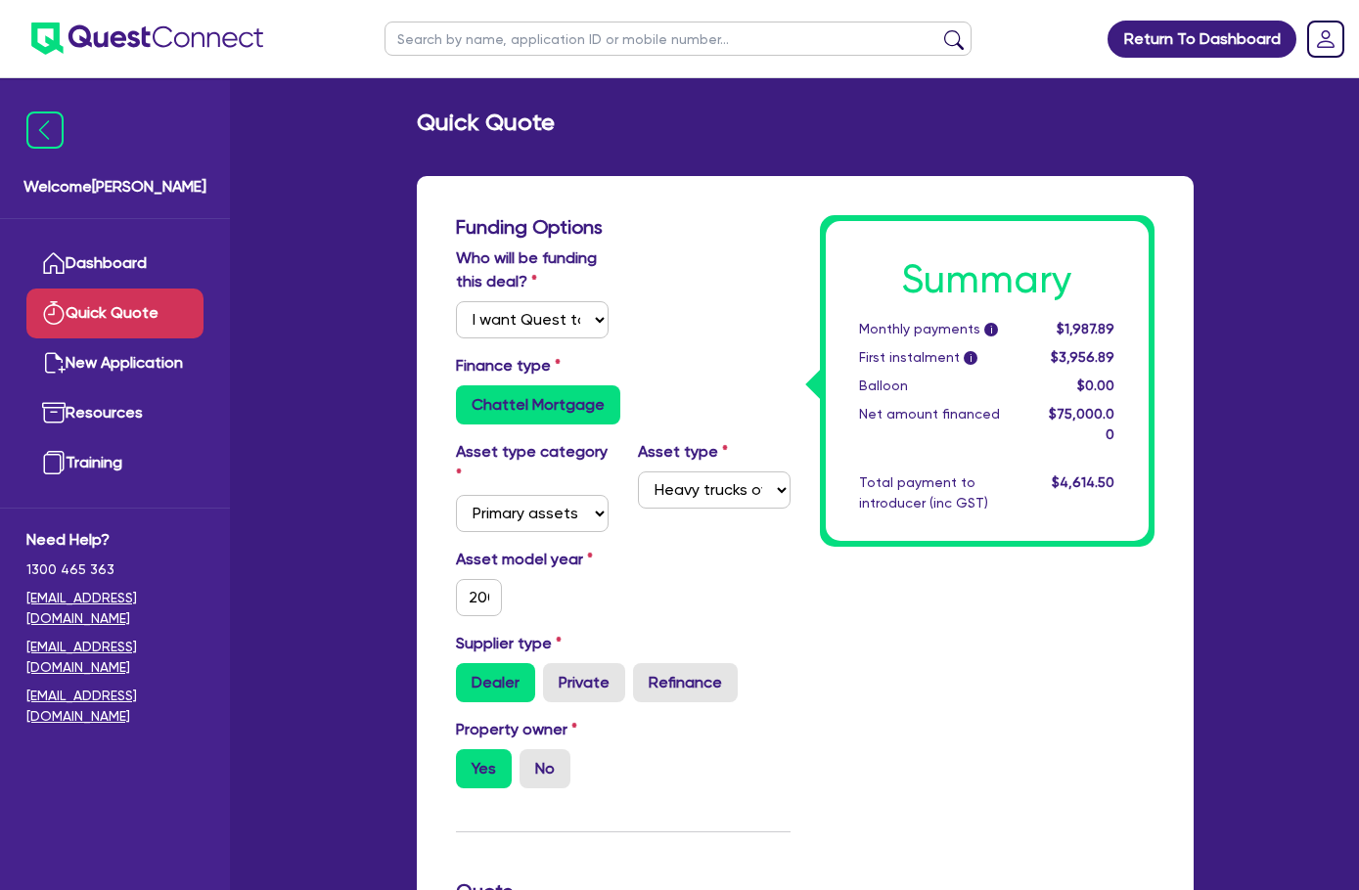
scroll to position [0, 0]
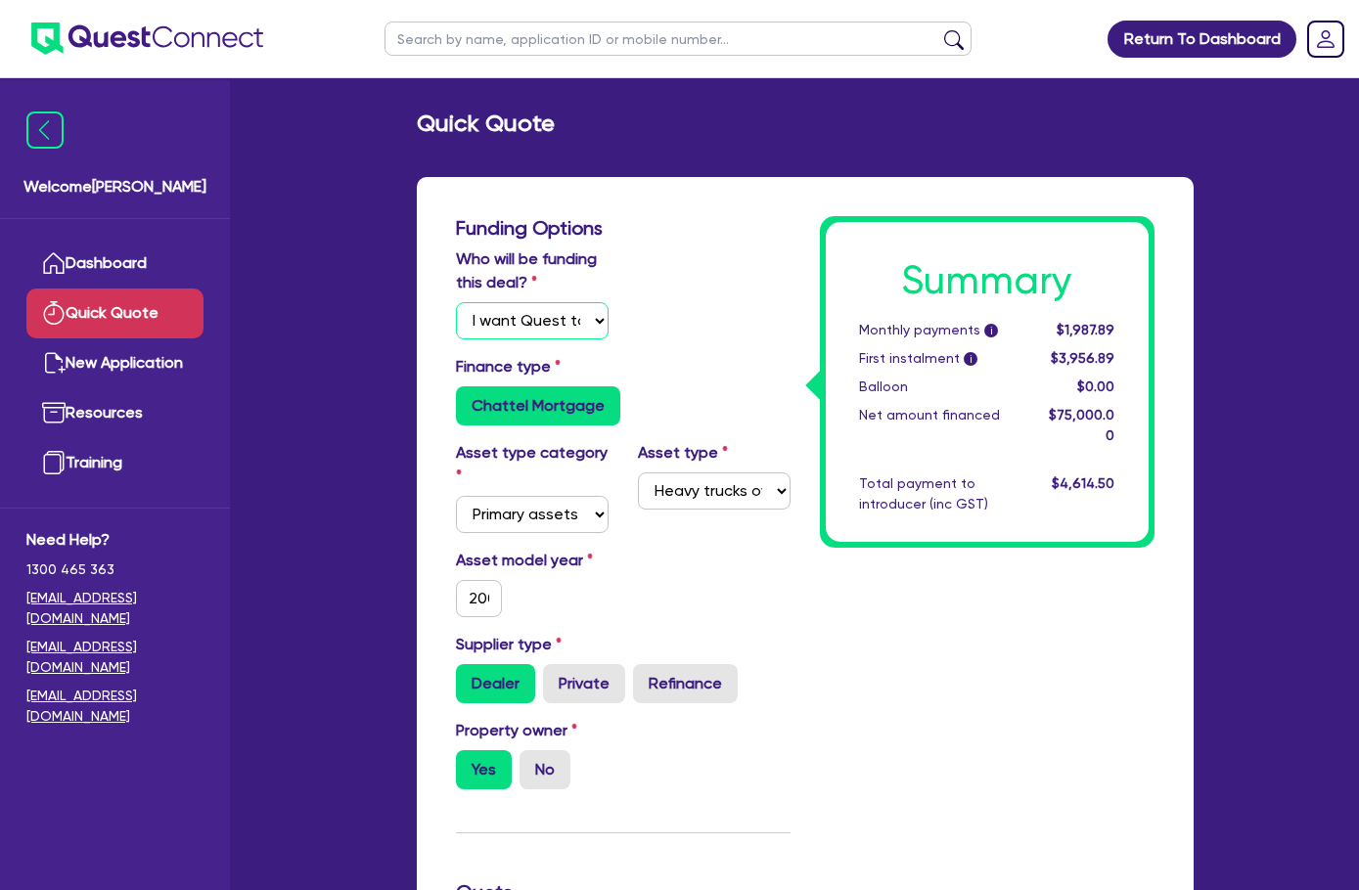
click at [491, 329] on select "Select I will fund 100% I will co-fund with Quest I want Quest to fund 100% Oth…" at bounding box center [532, 320] width 153 height 37
click at [491, 328] on select "Select I will fund 100% I will co-fund with Quest I want Quest to fund 100% Oth…" at bounding box center [532, 320] width 153 height 37
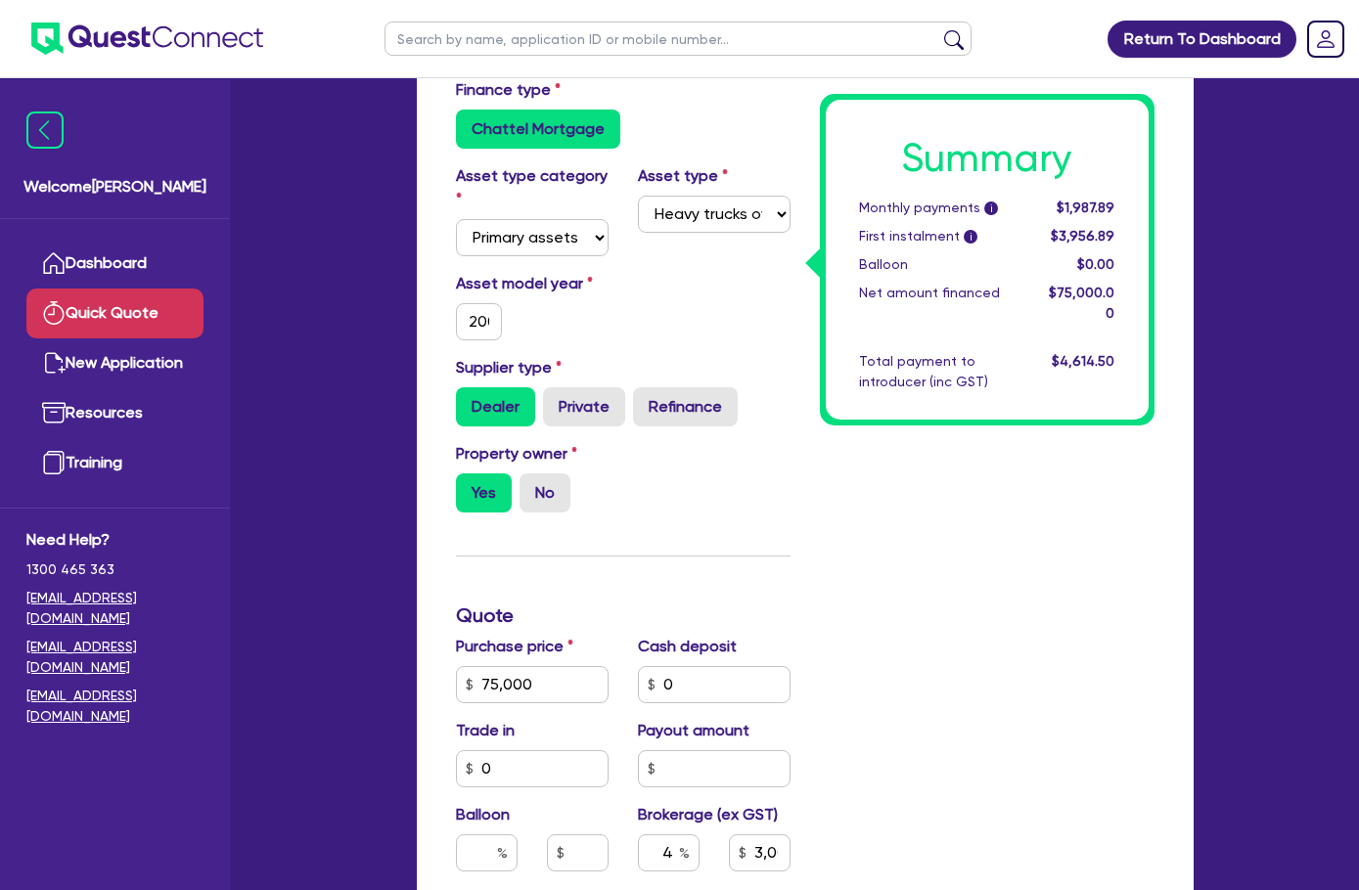
scroll to position [294, 0]
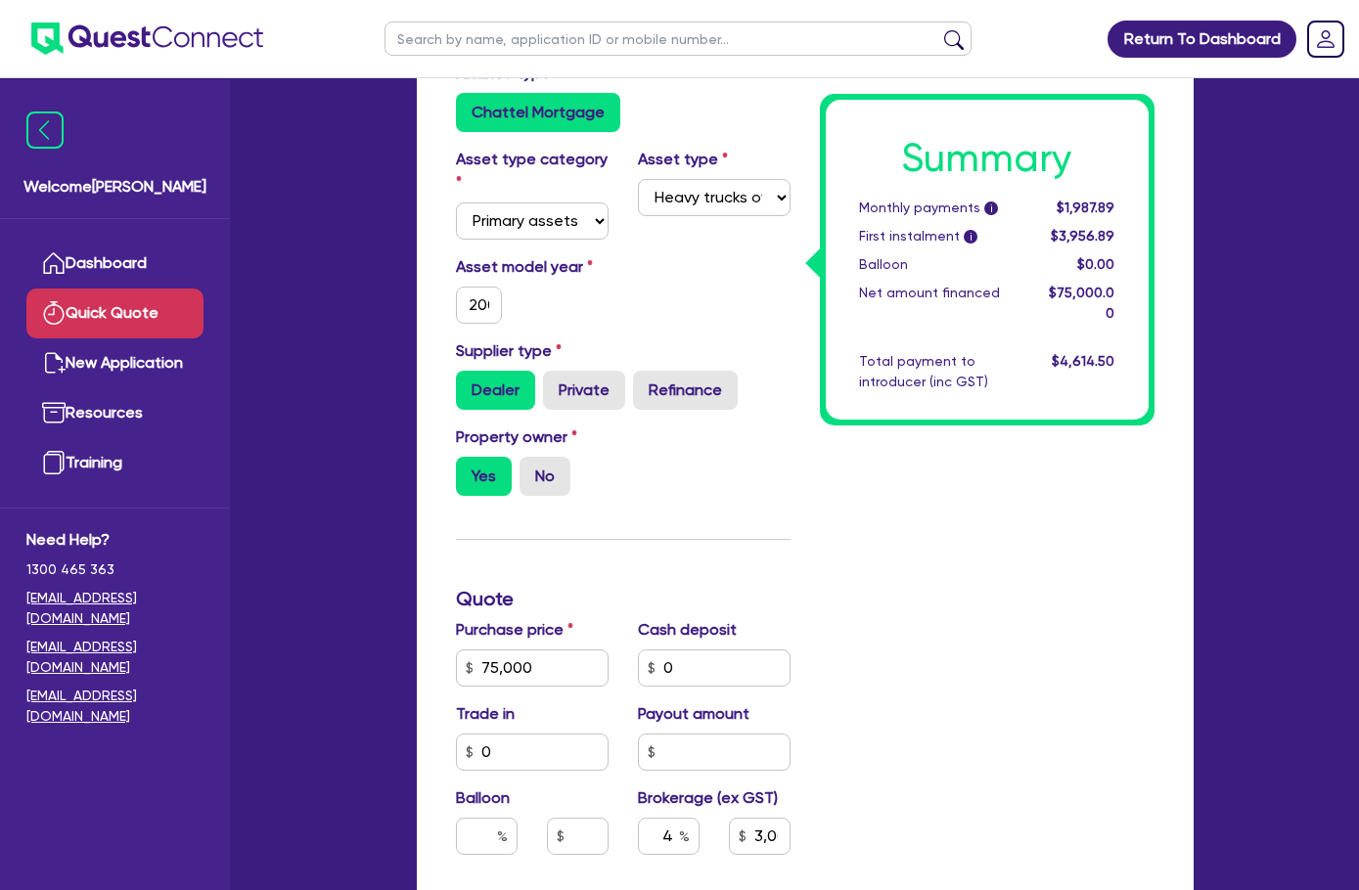
click at [878, 556] on div "Summary Monthly payments i $1,987.89 First instalment i $3,956.89 Balloon $0.00…" at bounding box center [987, 631] width 364 height 1416
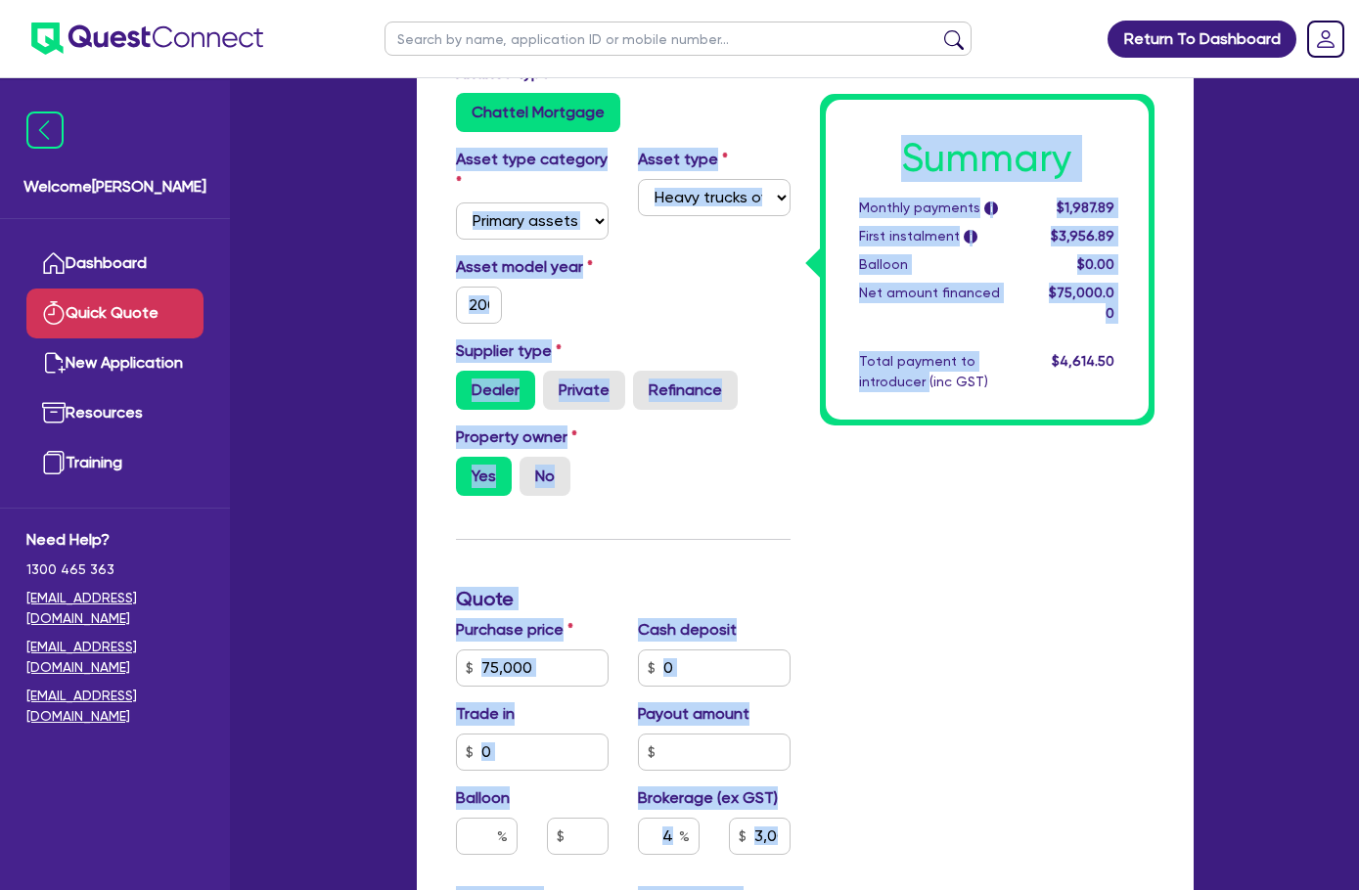
drag, startPoint x: 878, startPoint y: 560, endPoint x: 351, endPoint y: 193, distance: 641.6
click at [441, 205] on div "Funding Options Who will be funding this deal? Select I will fund 100% I will c…" at bounding box center [805, 631] width 728 height 1416
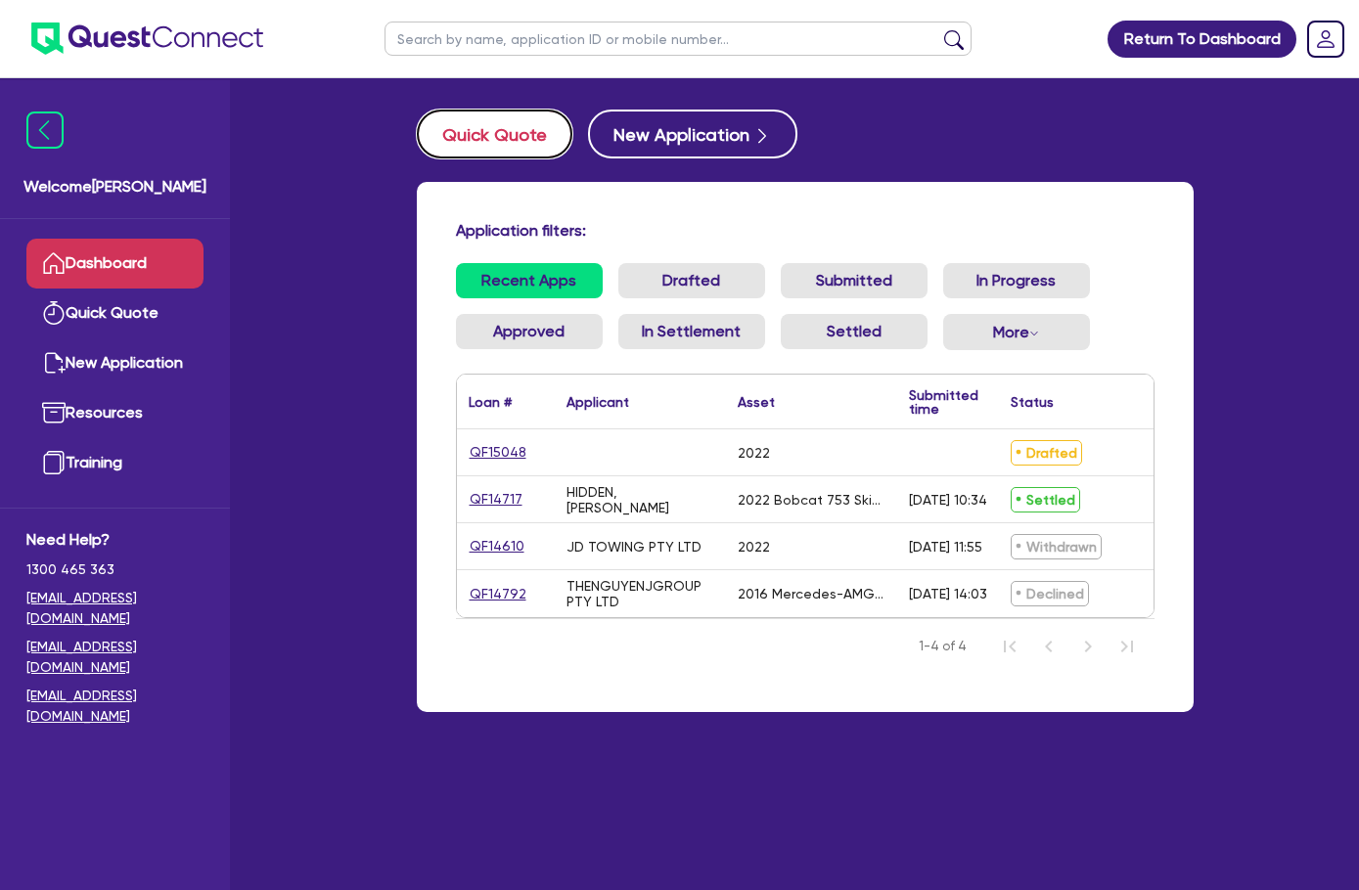
click at [417, 137] on button "Quick Quote" at bounding box center [495, 134] width 156 height 49
select select "Quest Finance - Own Book"
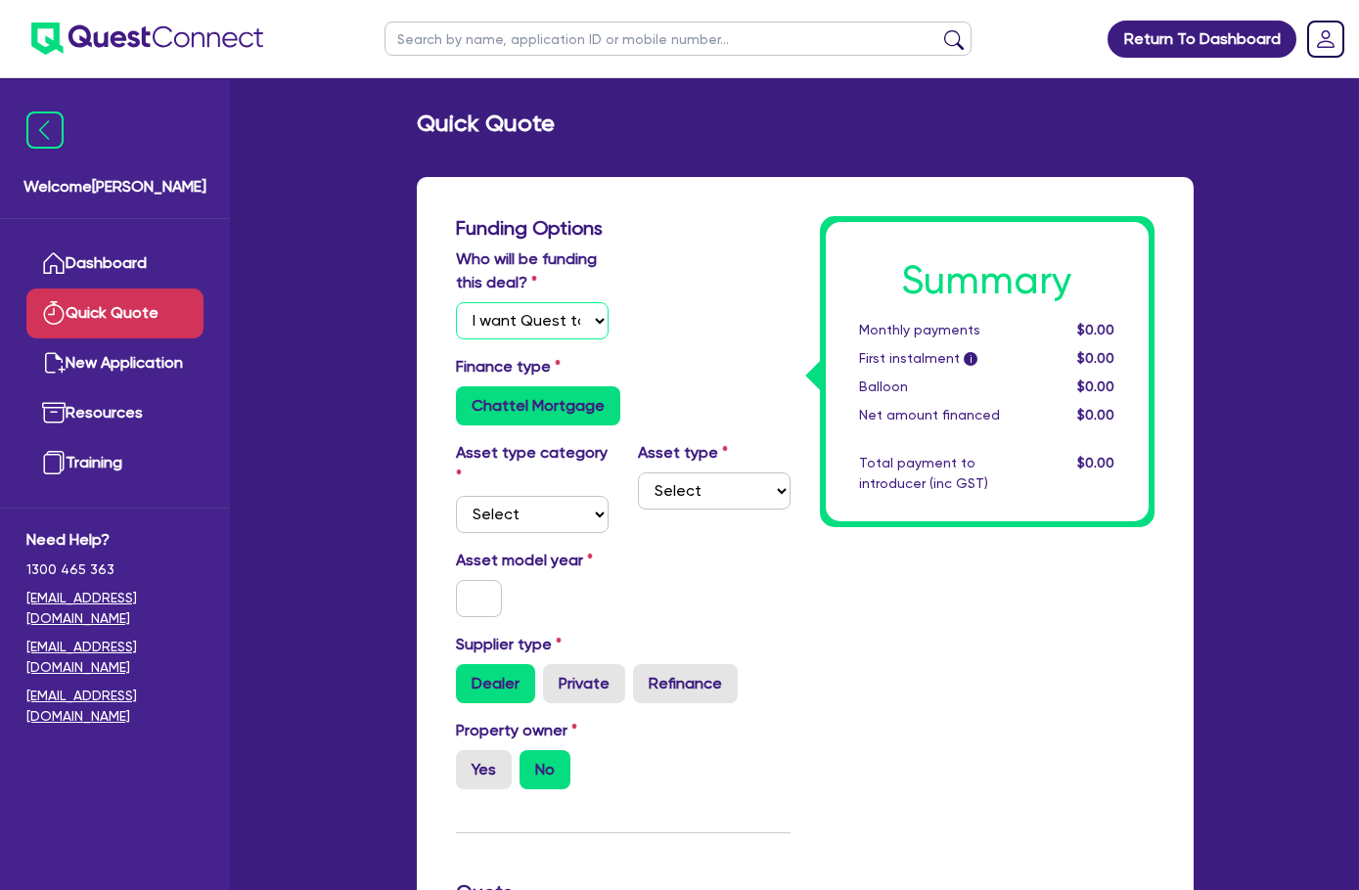
click at [500, 324] on select "Select I will fund 100% I will co-fund with Quest I want Quest to fund 100% Oth…" at bounding box center [532, 320] width 153 height 37
click at [456, 302] on select "Select I will fund 100% I will co-fund with Quest I want Quest to fund 100% Oth…" at bounding box center [532, 320] width 153 height 37
click at [456, 496] on select "Select Cars and light trucks Primary assets Secondary assets Tertiary assets" at bounding box center [532, 514] width 153 height 37
click at [482, 496] on select "Select Cars and light trucks Primary assets Secondary assets Tertiary assets" at bounding box center [532, 514] width 153 height 37
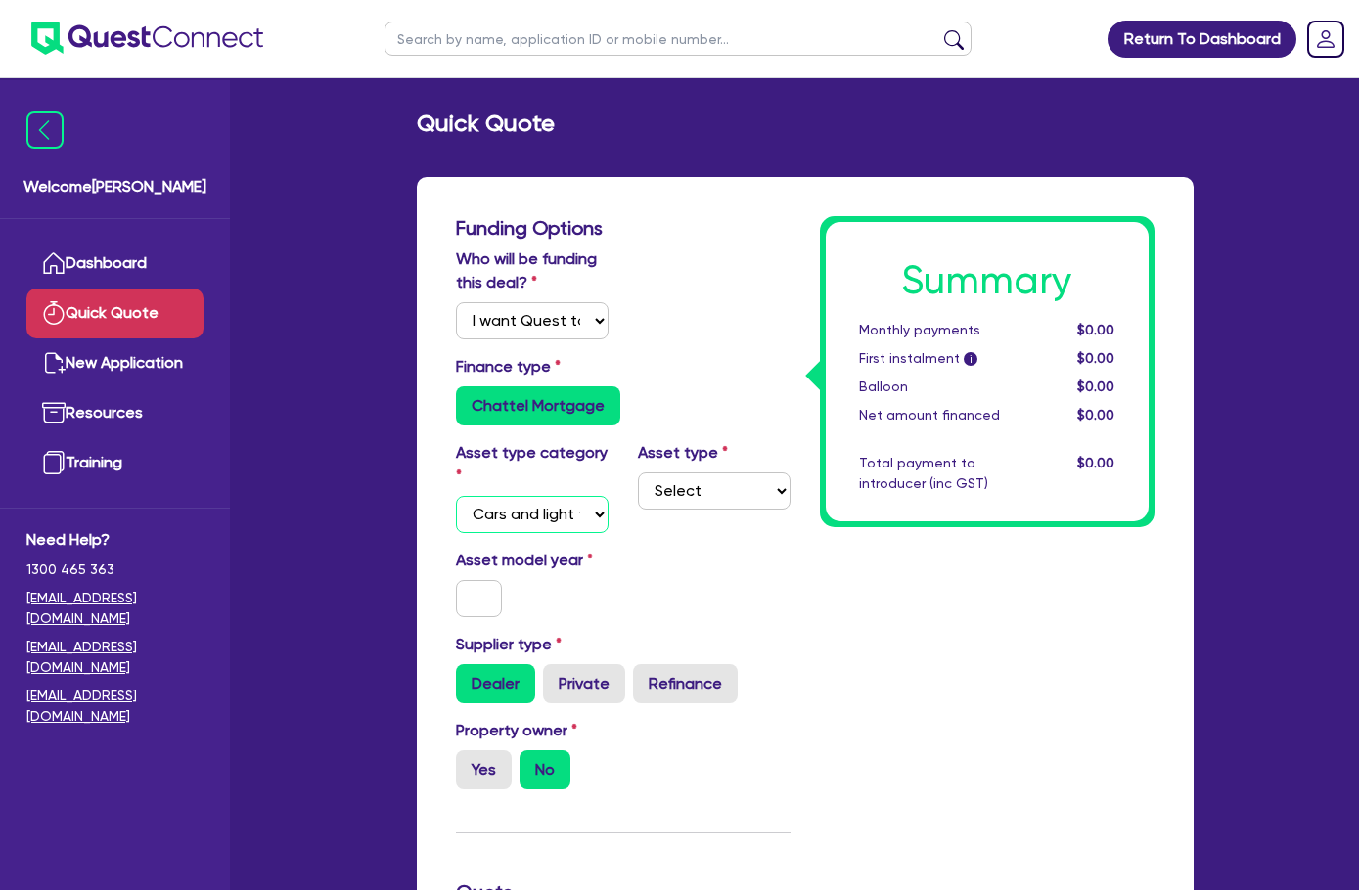
select select "PRIMARY_ASSETS"
click at [456, 496] on select "Select Cars and light trucks Primary assets Secondary assets Tertiary assets" at bounding box center [532, 514] width 153 height 37
click at [683, 500] on select "Select Heavy trucks over 4.5 tonne Trailers Bus and coaches Yellow goods and ex…" at bounding box center [714, 491] width 153 height 37
select select "HEAVY_TRUCKS"
click at [638, 473] on select "Select Heavy trucks over 4.5 tonne Trailers Bus and coaches Yellow goods and ex…" at bounding box center [714, 491] width 153 height 37
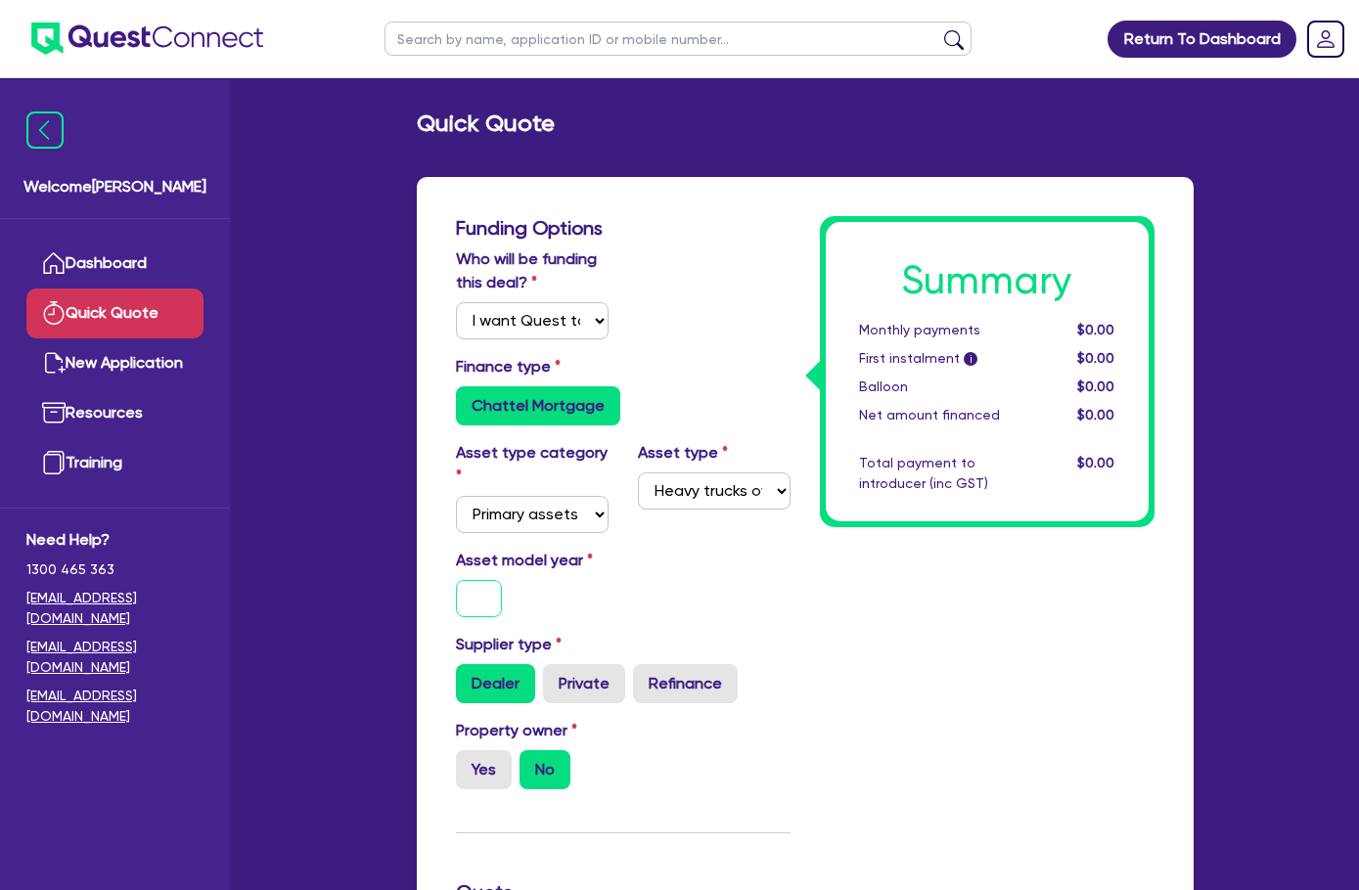
click at [456, 580] on input "text" at bounding box center [479, 598] width 47 height 37
type input "2005"
click at [543, 666] on label "Private" at bounding box center [584, 683] width 82 height 39
click at [543, 666] on input "Private" at bounding box center [549, 670] width 13 height 13
radio input "true"
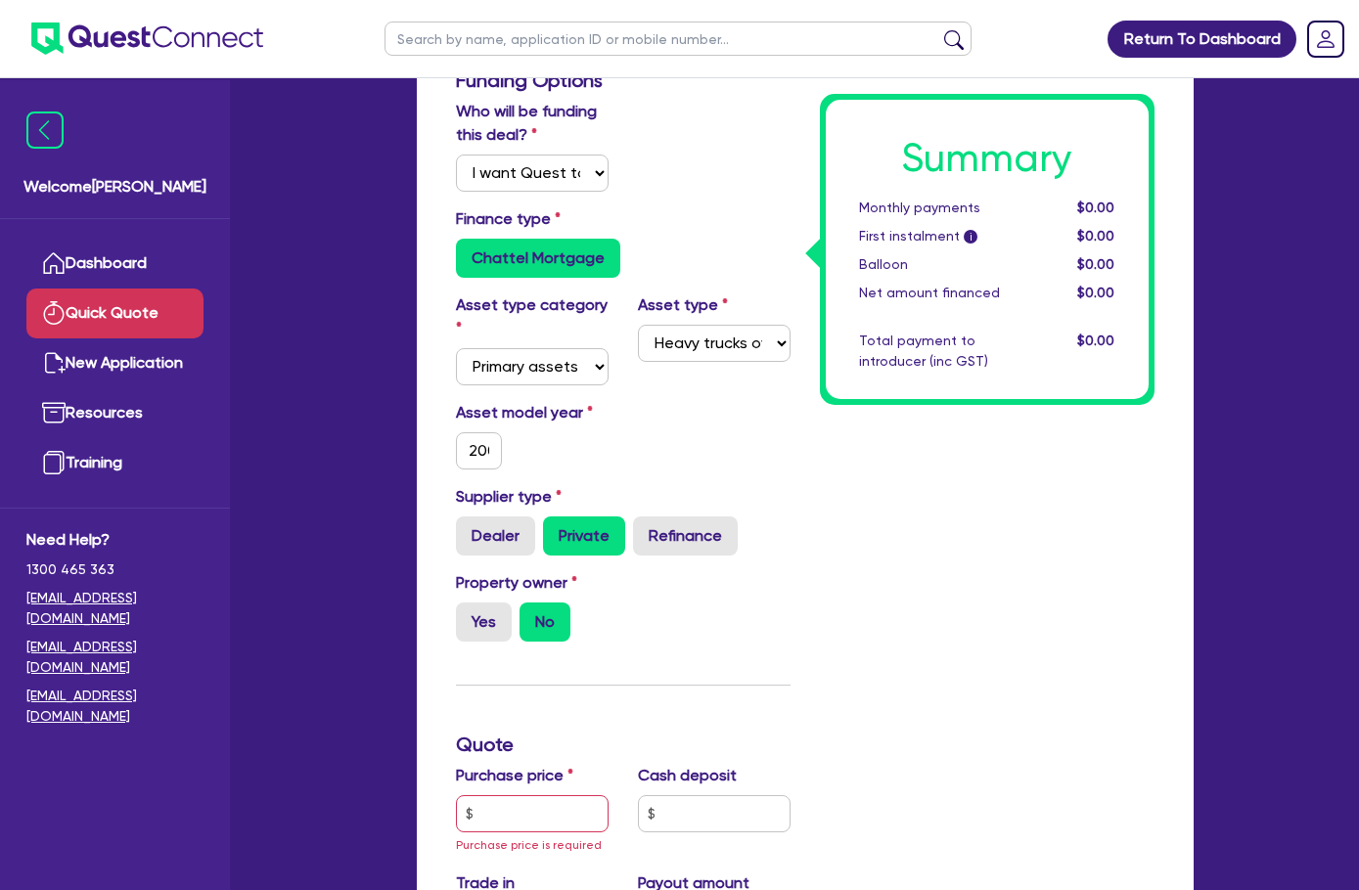
scroll to position [391, 0]
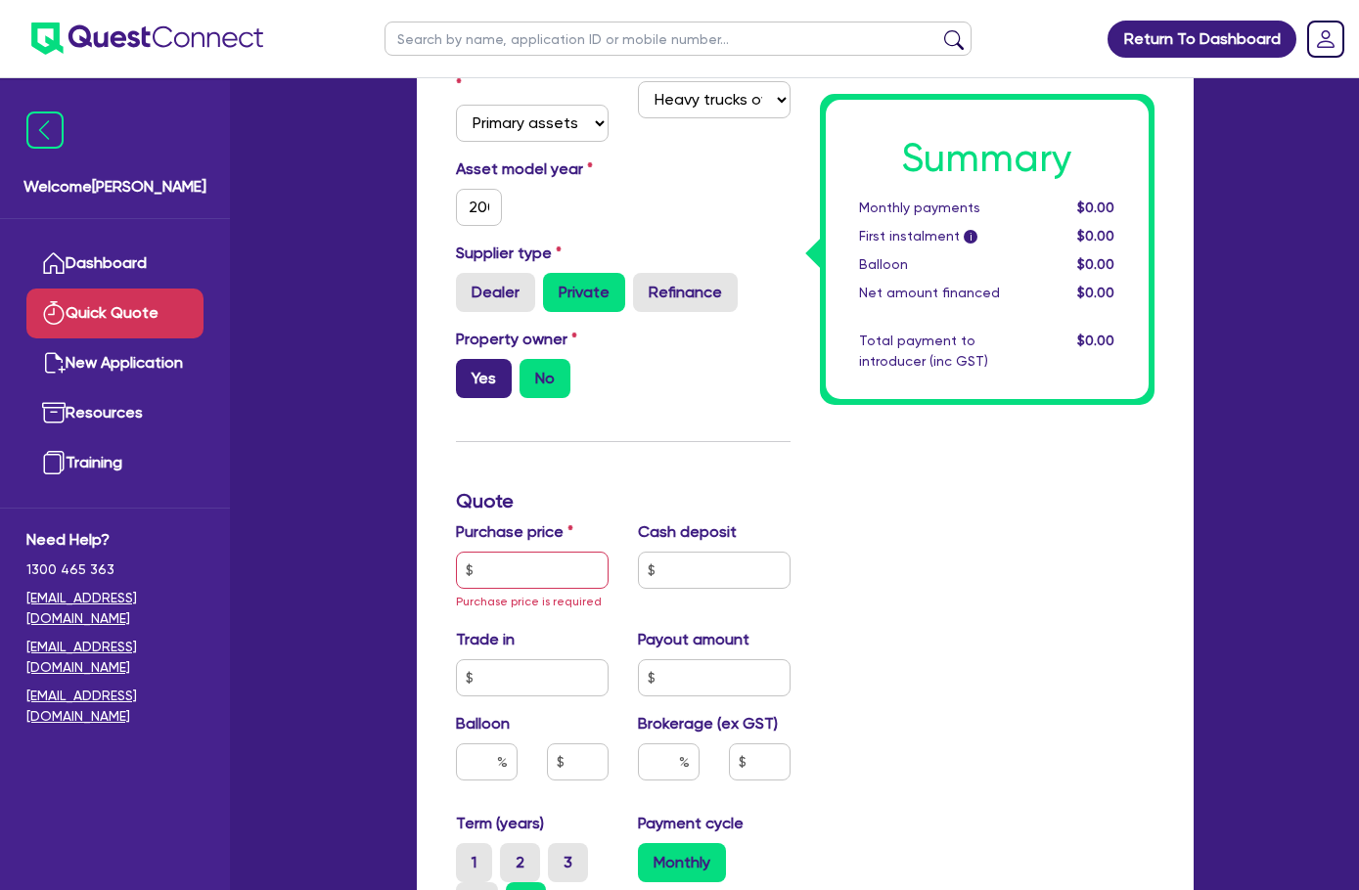
click at [456, 359] on label "Yes" at bounding box center [484, 378] width 56 height 39
click at [456, 359] on input "Yes" at bounding box center [462, 365] width 13 height 13
radio input "true"
click at [456, 552] on input "text" at bounding box center [532, 570] width 153 height 37
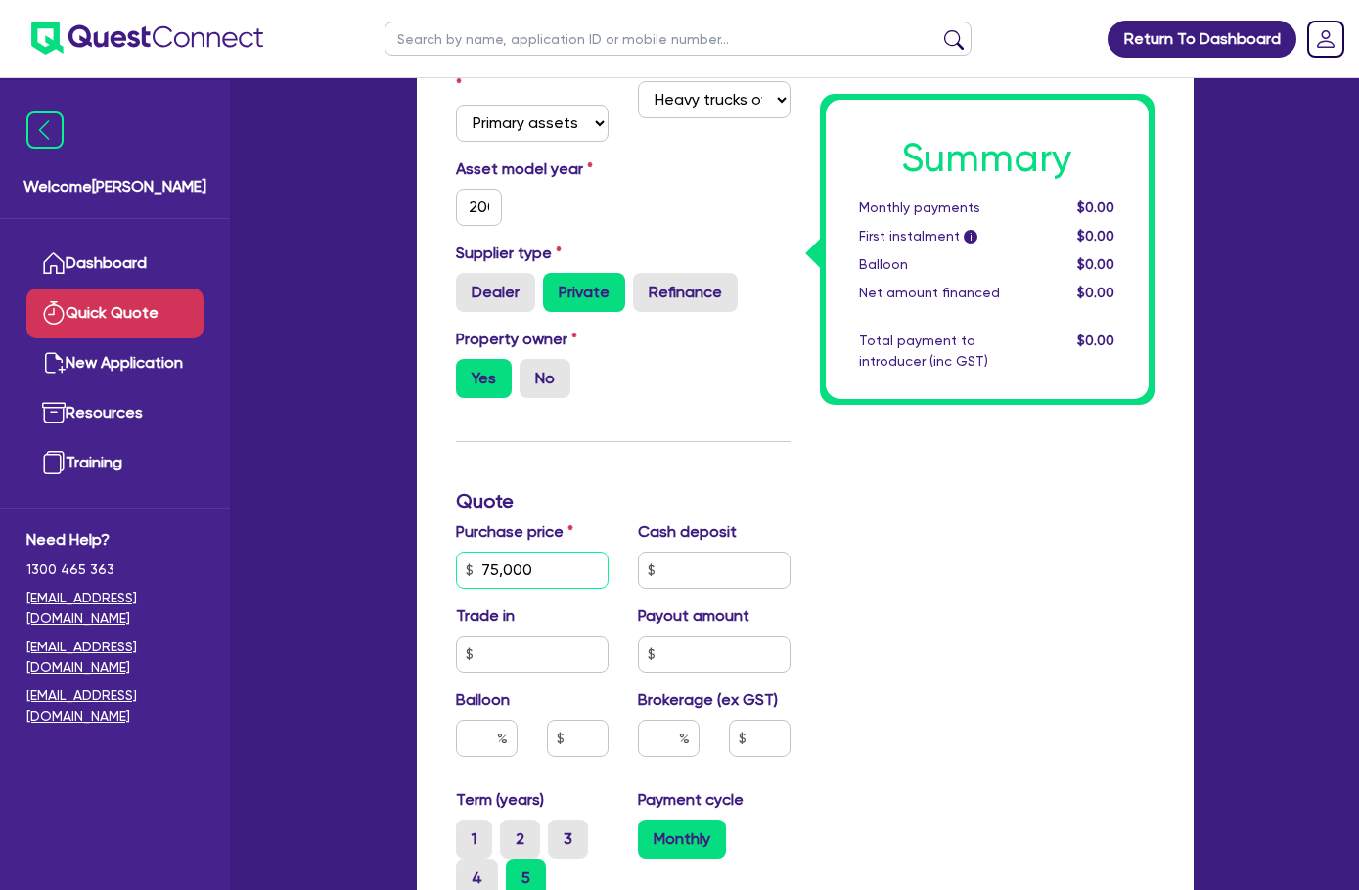
type input "75,000"
type input "0"
type input "4"
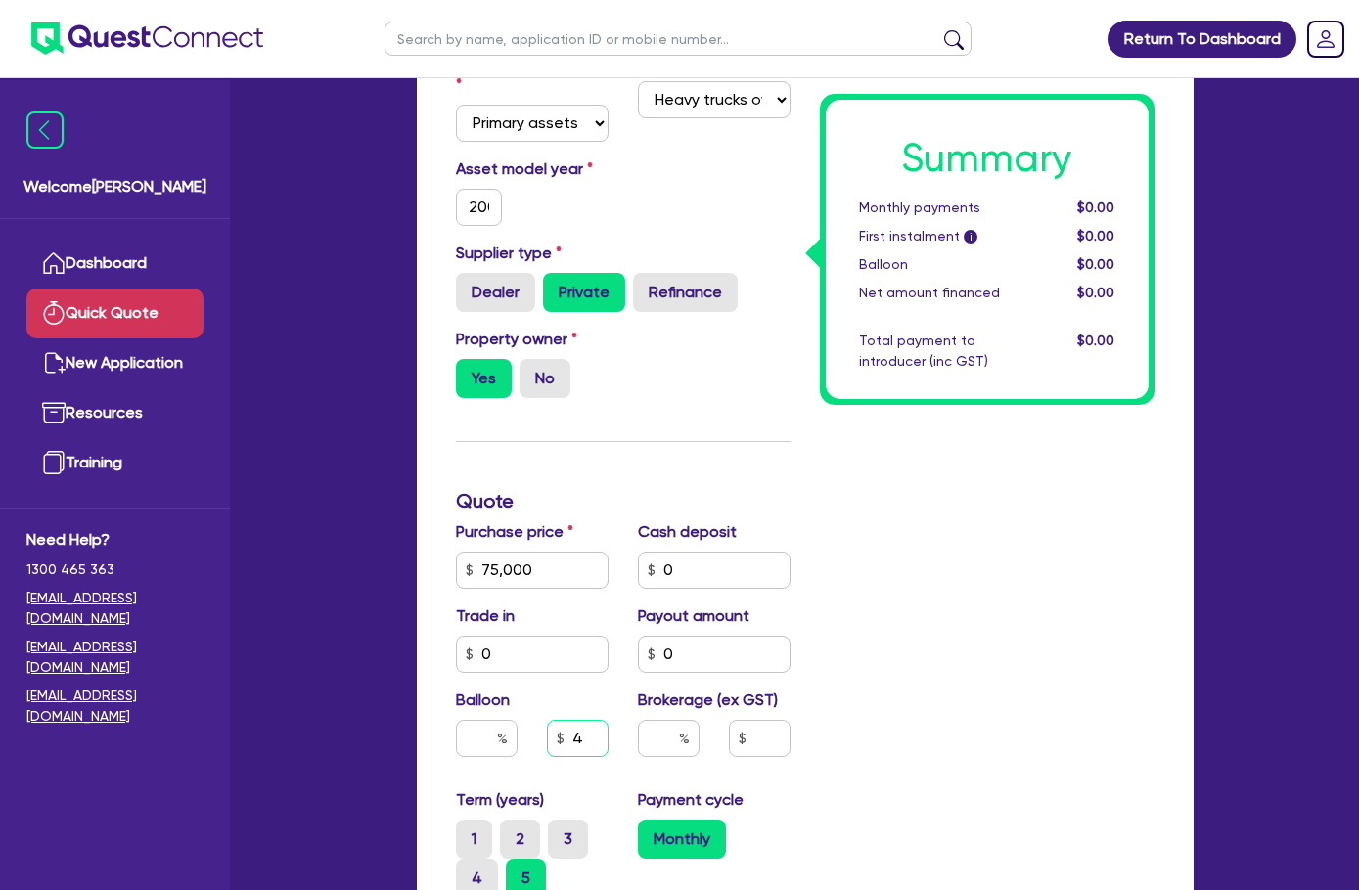
drag, startPoint x: 494, startPoint y: 718, endPoint x: 527, endPoint y: 718, distance: 33.3
click at [547, 720] on input "4" at bounding box center [578, 738] width 62 height 37
click at [638, 721] on input "text" at bounding box center [669, 738] width 62 height 37
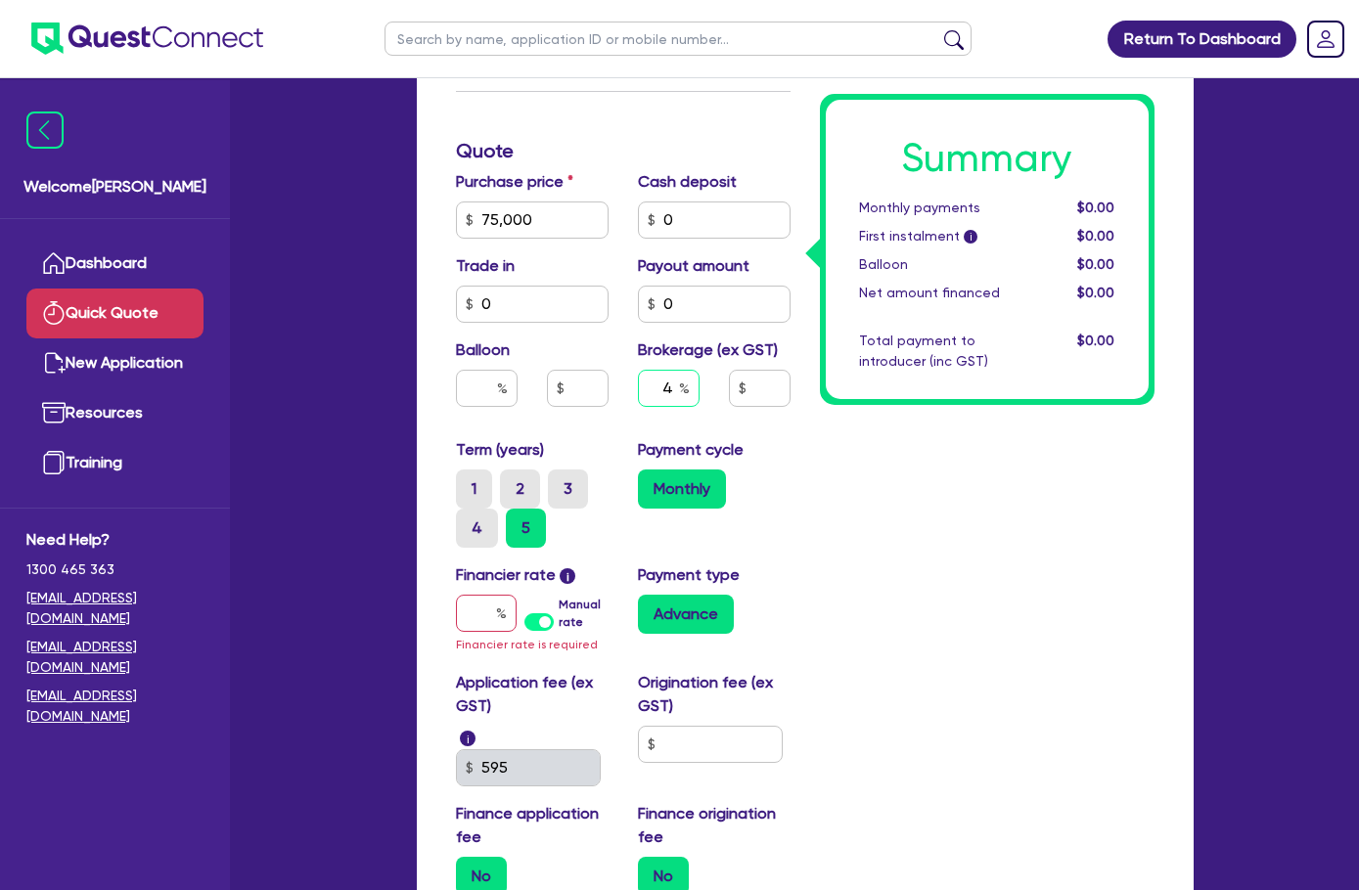
scroll to position [783, 0]
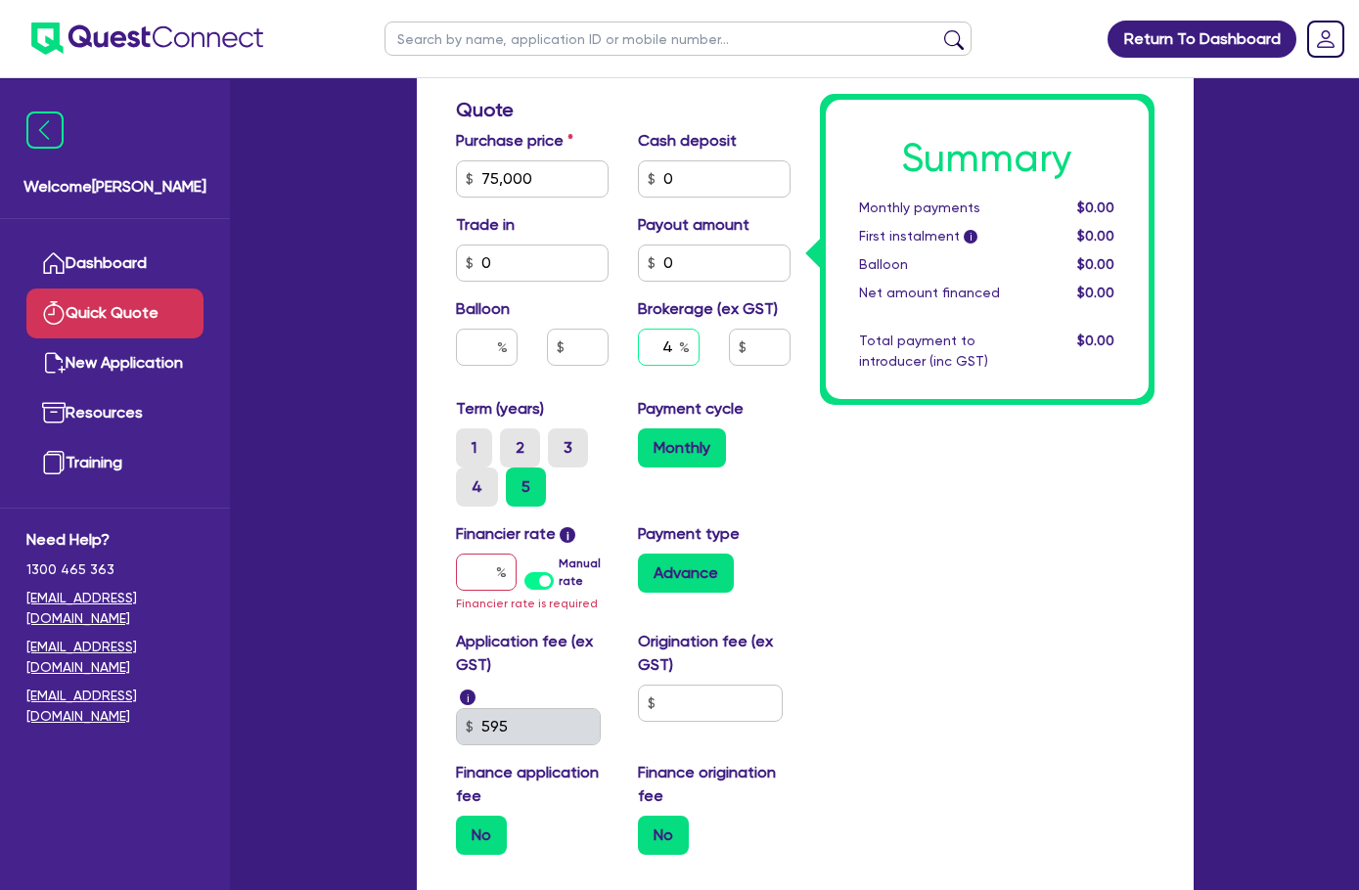
type input "4"
click at [456, 554] on input "text" at bounding box center [486, 572] width 61 height 37
type input "1"
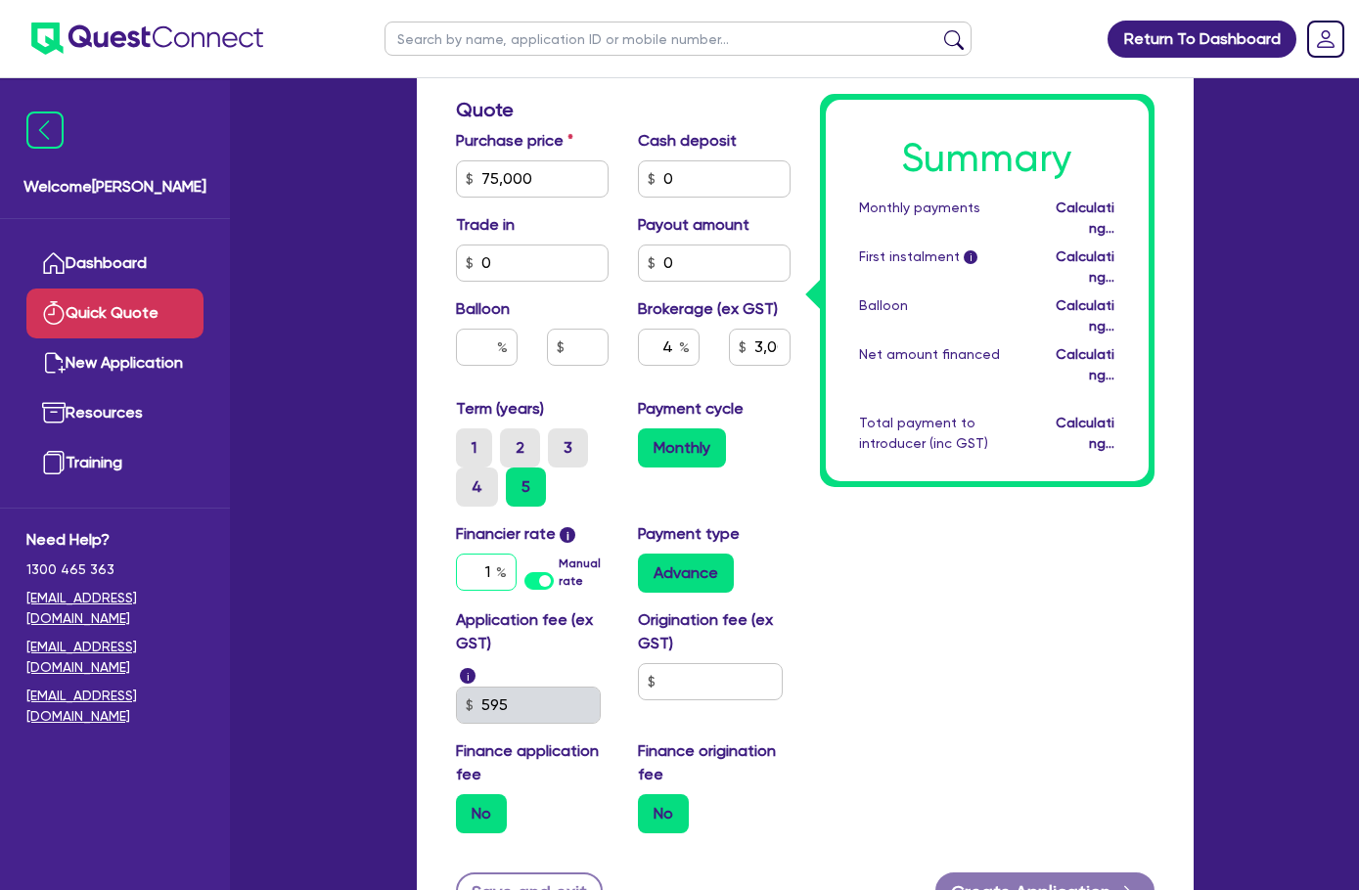
type input "3,000"
type input "16"
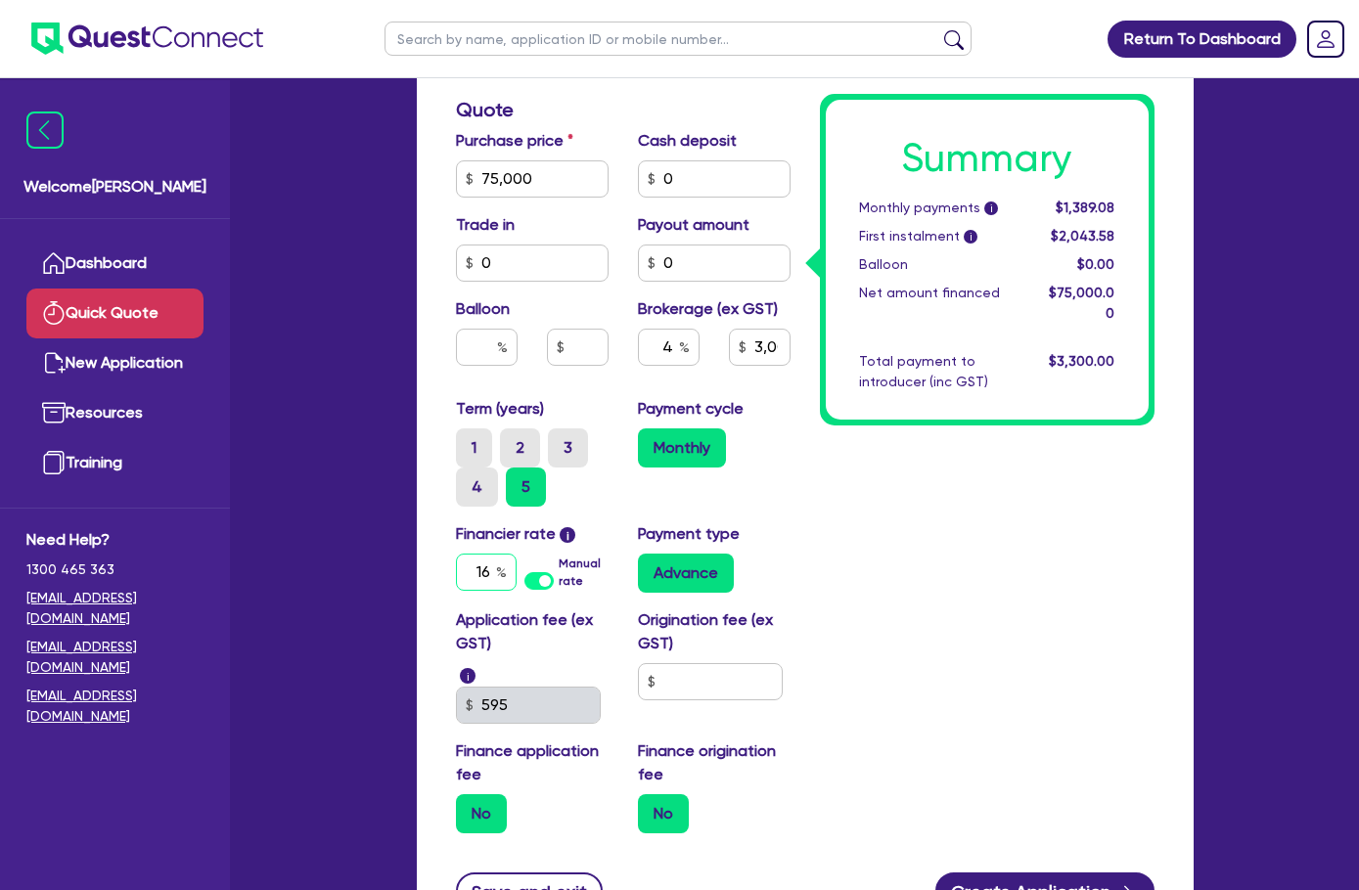
type input "3,000"
type input "16."
type input "3,000"
type input "16.9"
type input "3,000"
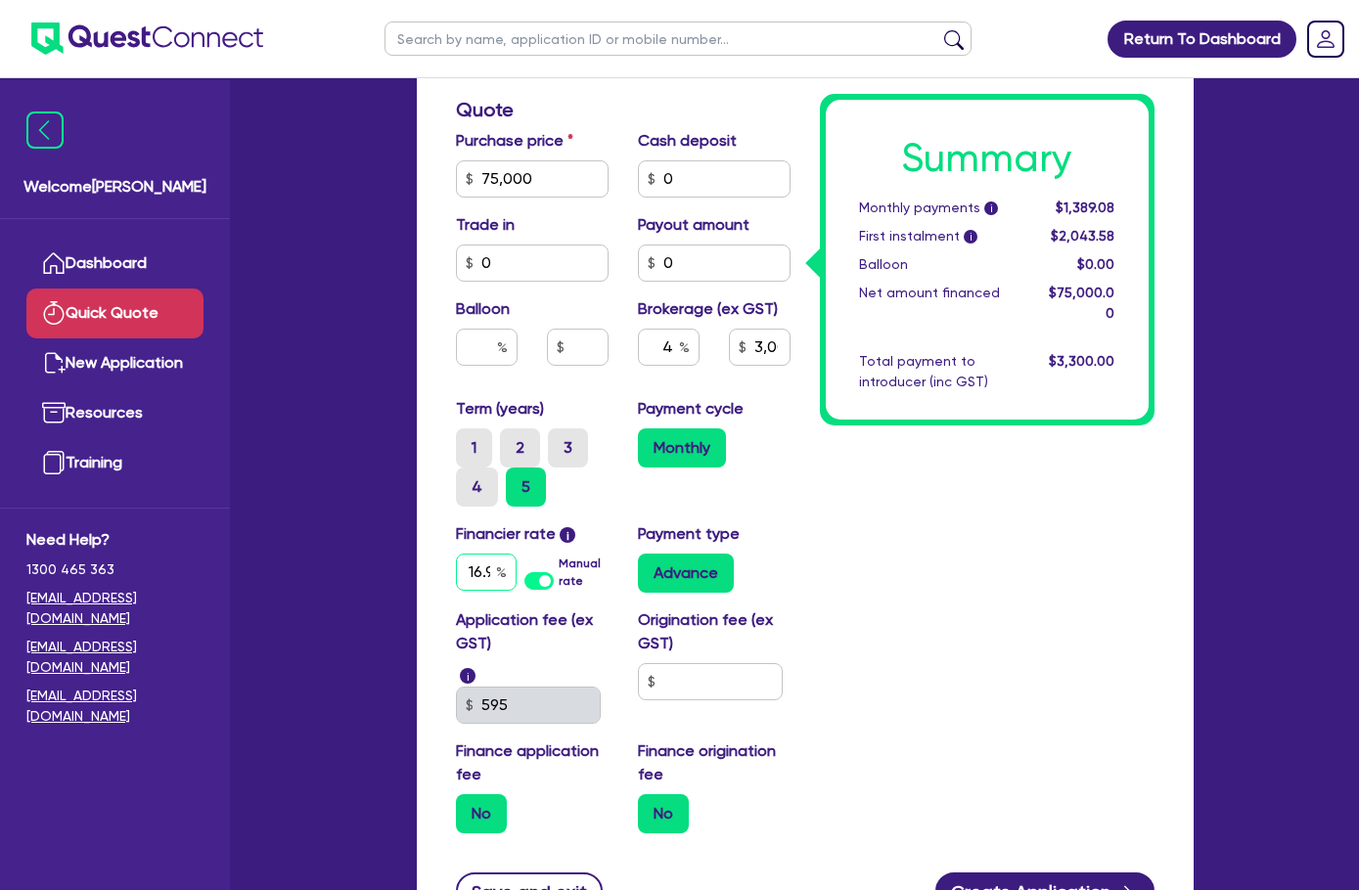
type input "16.99"
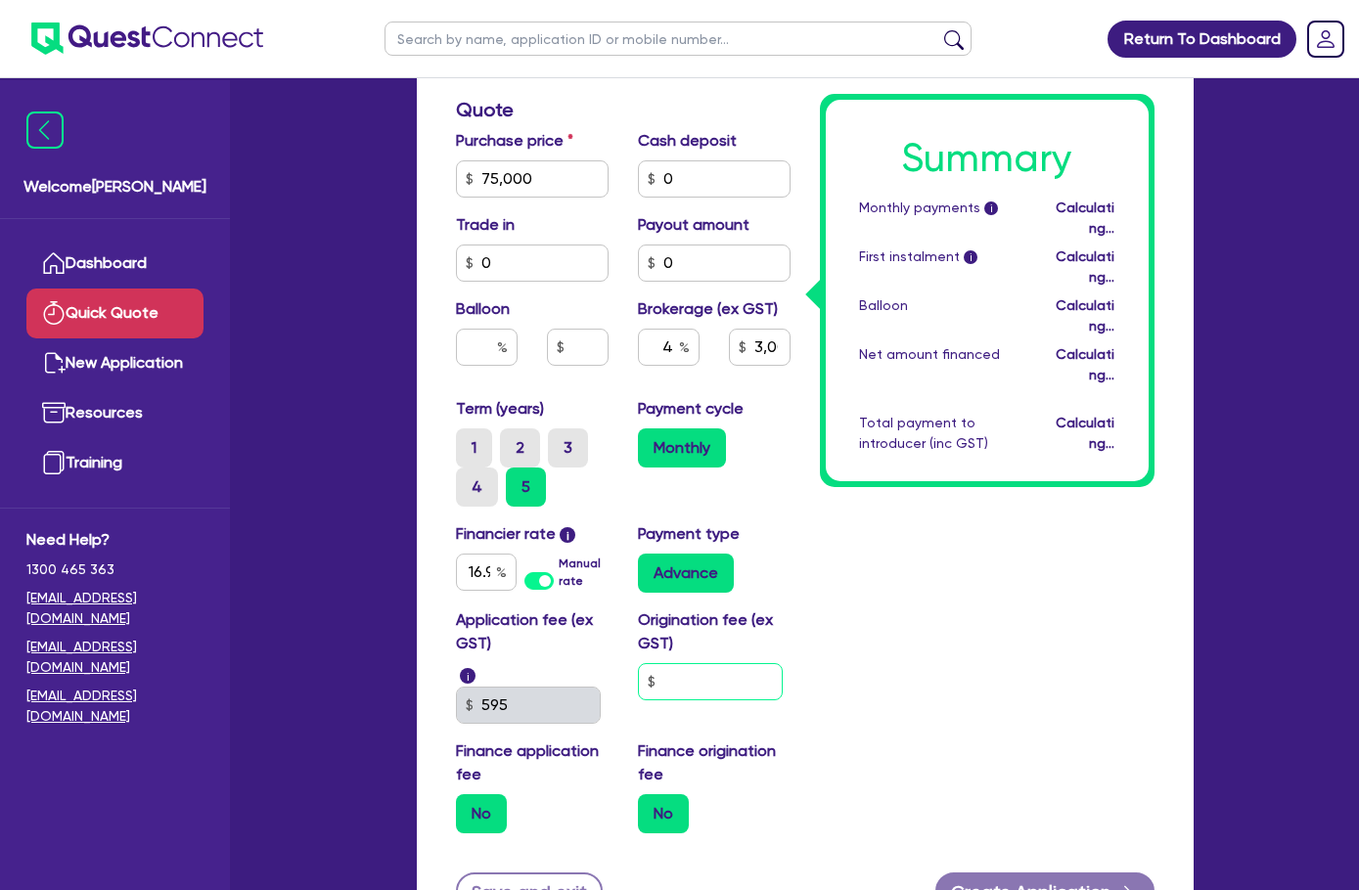
click at [638, 663] on input "text" at bounding box center [710, 681] width 145 height 37
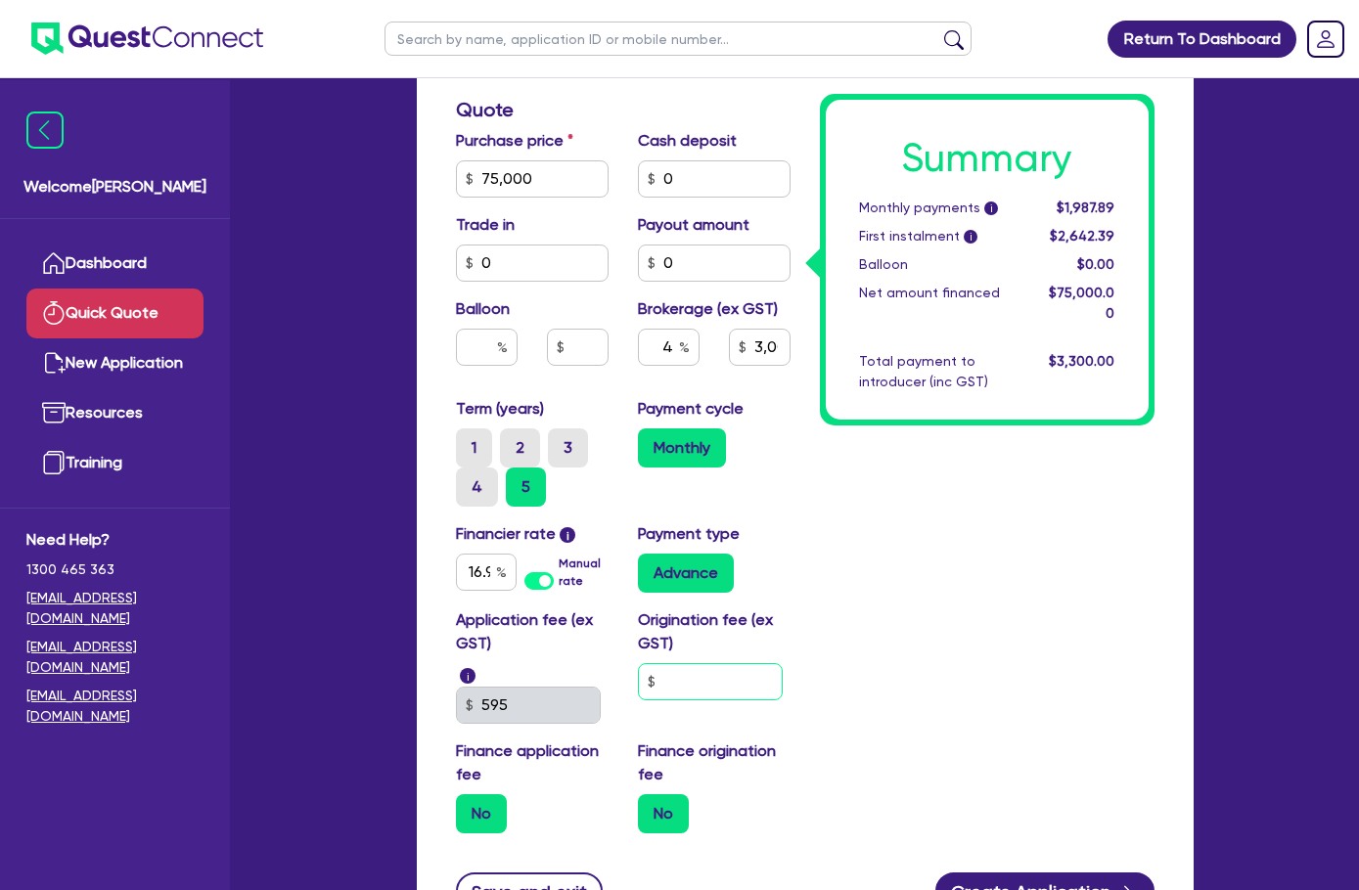
type input "3,000"
type input "1"
type input "3,000"
type input "11"
type input "3,000"
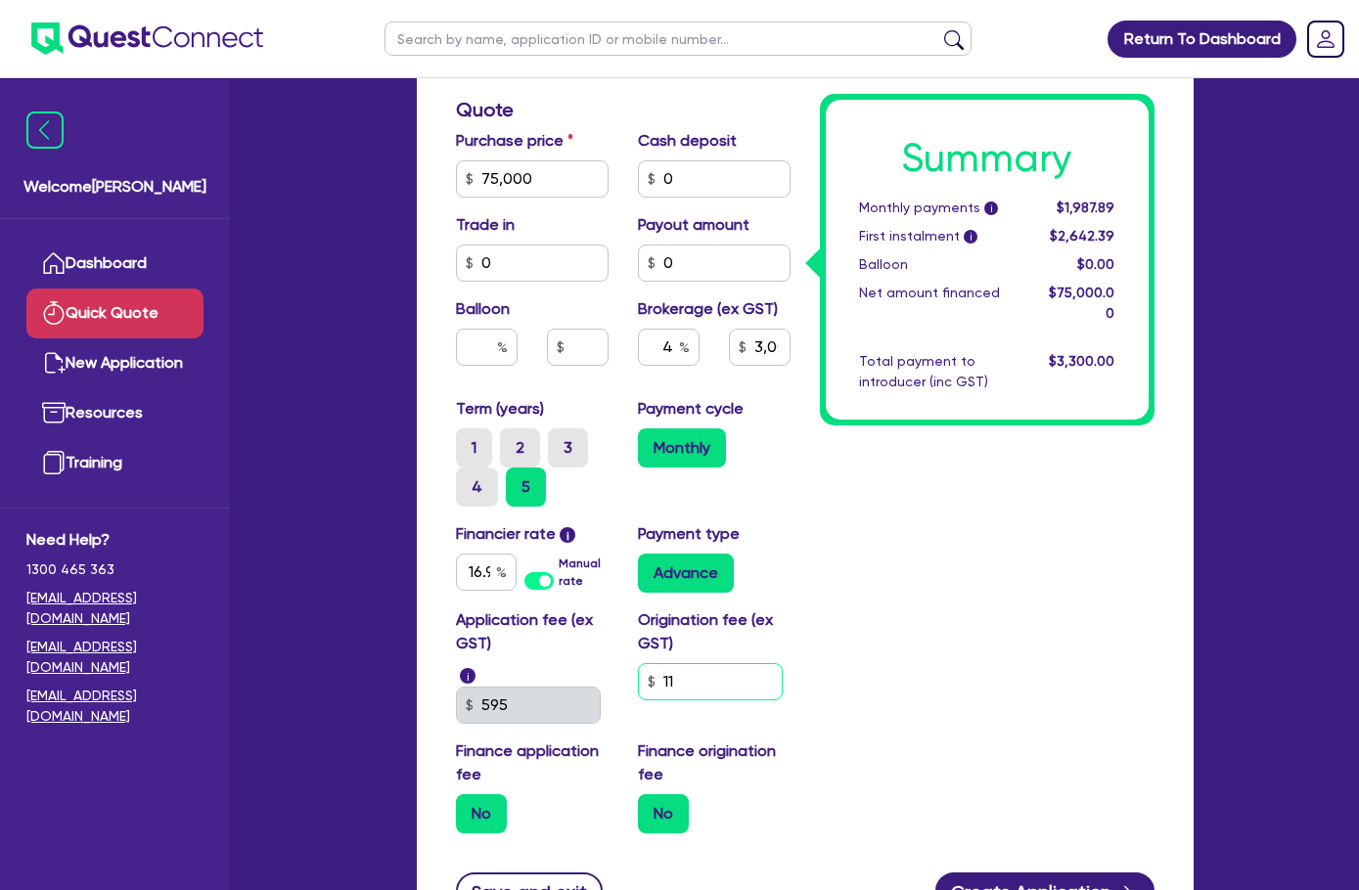
type input "119"
type input "3,000"
type input "1,195"
type input "3,000"
click at [967, 716] on div "Summary Monthly payments i $1,987.89 First instalment i $2,642.39 Balloon $0.00…" at bounding box center [987, 142] width 364 height 1416
